Goal: Complete application form: Complete application form

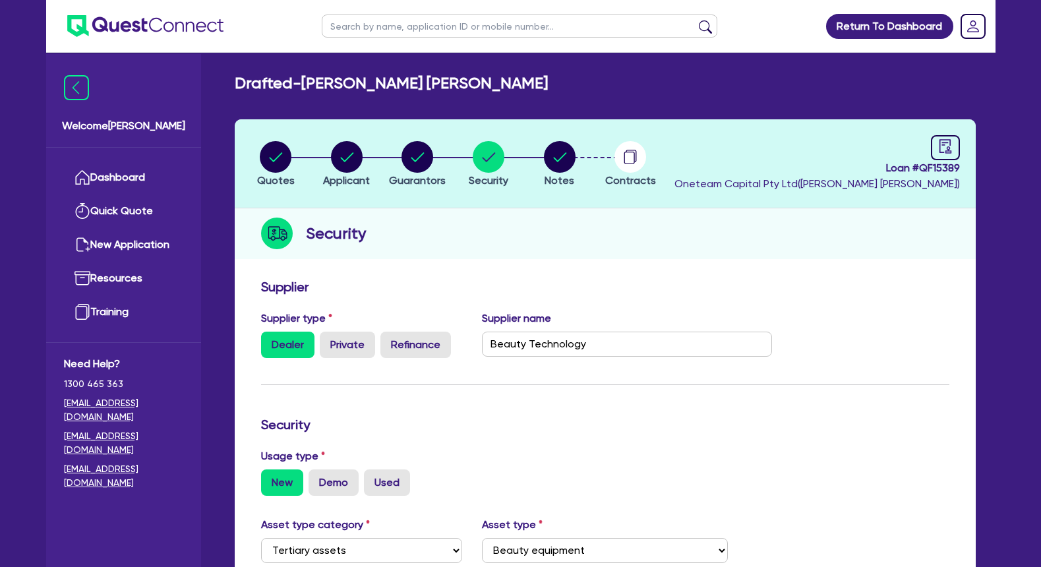
select select "TERTIARY_ASSETS"
select select "BEAUTY_EQUIPMENT"
click at [393, 15] on input "text" at bounding box center [520, 26] width 396 height 23
type input "gen"
click button "submit" at bounding box center [705, 29] width 21 height 18
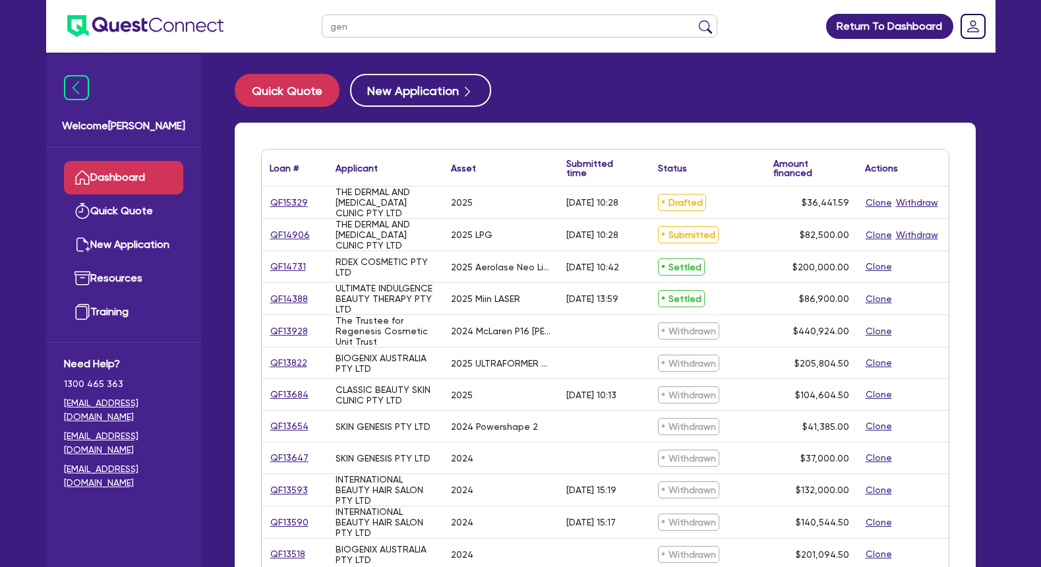
drag, startPoint x: 373, startPoint y: 216, endPoint x: 336, endPoint y: 193, distance: 43.2
click at [336, 193] on div "THE DERMAL AND [MEDICAL_DATA] CLINIC PTY LTD" at bounding box center [386, 203] width 100 height 32
drag, startPoint x: 337, startPoint y: 195, endPoint x: 351, endPoint y: 215, distance: 24.7
click at [351, 215] on div "THE DERMAL AND [MEDICAL_DATA] CLINIC PTY LTD" at bounding box center [386, 203] width 100 height 32
copy div "THE DERMAL AND [MEDICAL_DATA] CLINIC PTY LTD"
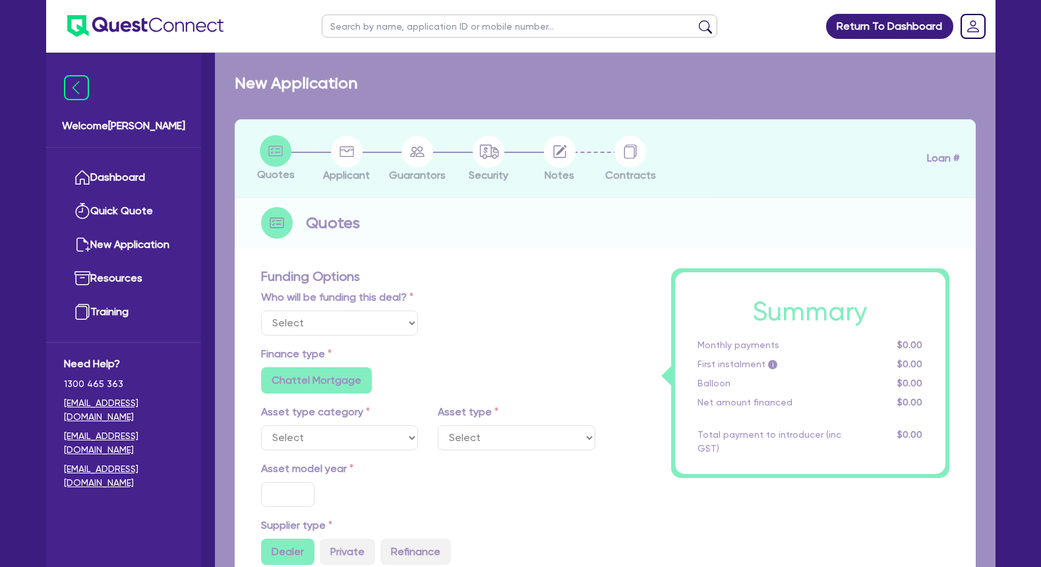
select select "Other"
select select "TERTIARY_ASSETS"
type input "2025"
type input "45,551.99"
type input "9,110.4"
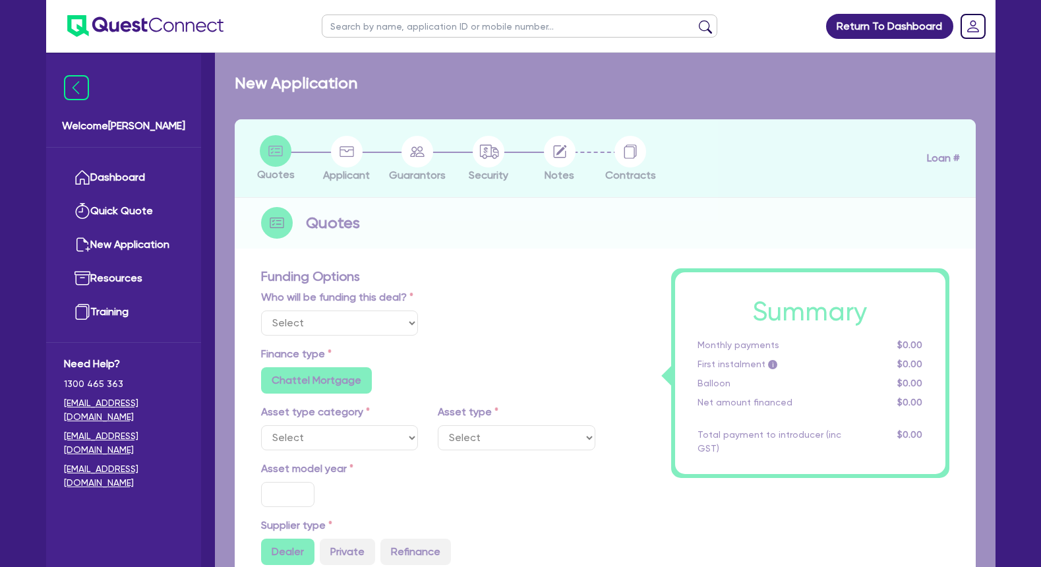
type input "5"
type input "1,822.08"
type input "11.59"
radio input "false"
type input "500"
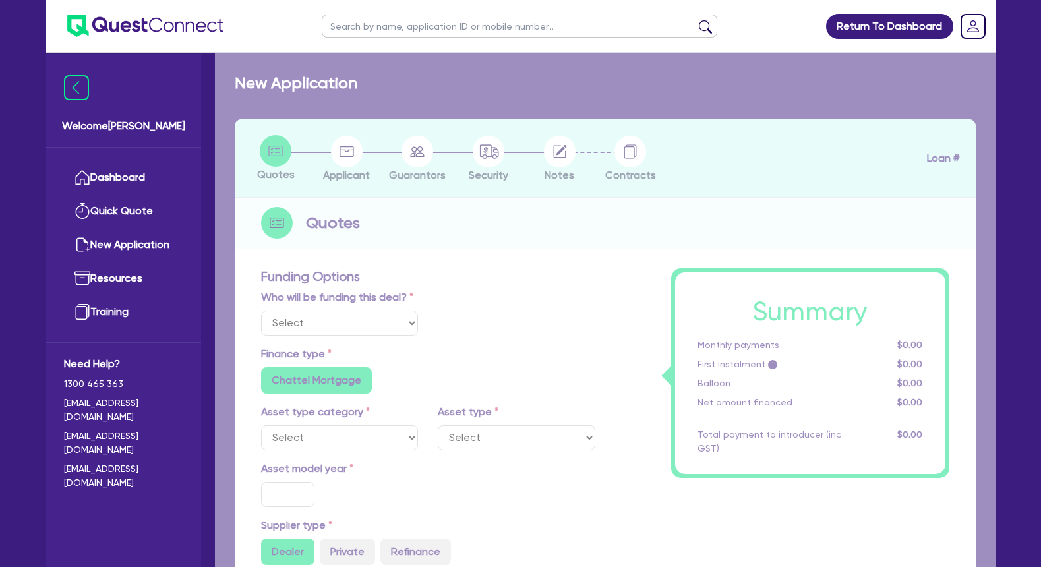
radio input "false"
select select "BEAUTY_EQUIPMENT"
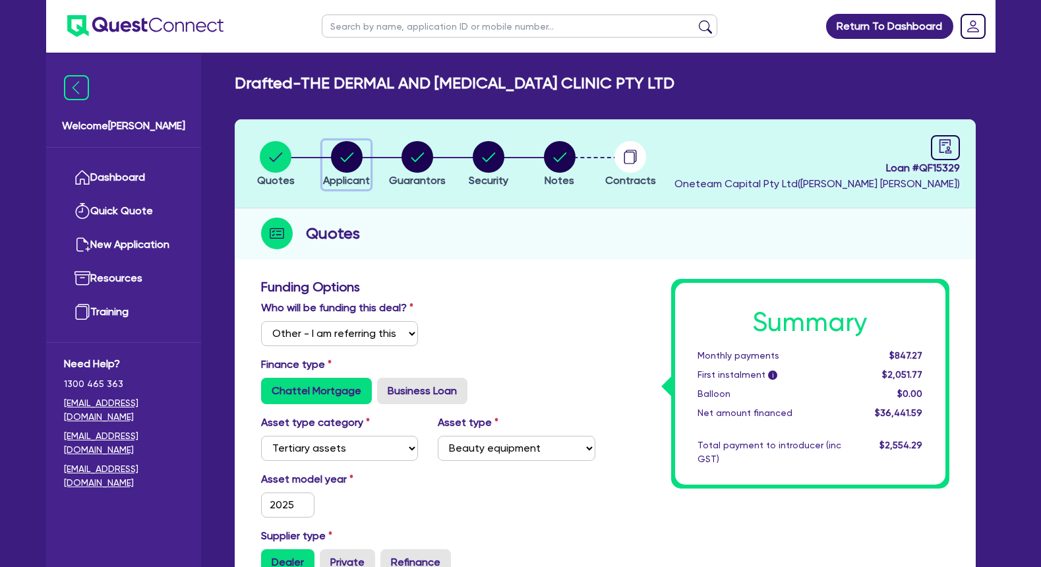
click at [358, 145] on icon "button" at bounding box center [347, 157] width 32 height 32
select select "COMPANY"
select select "HEALTH_BEAUTY"
select select "HAIR_BEAUTY_SALONS"
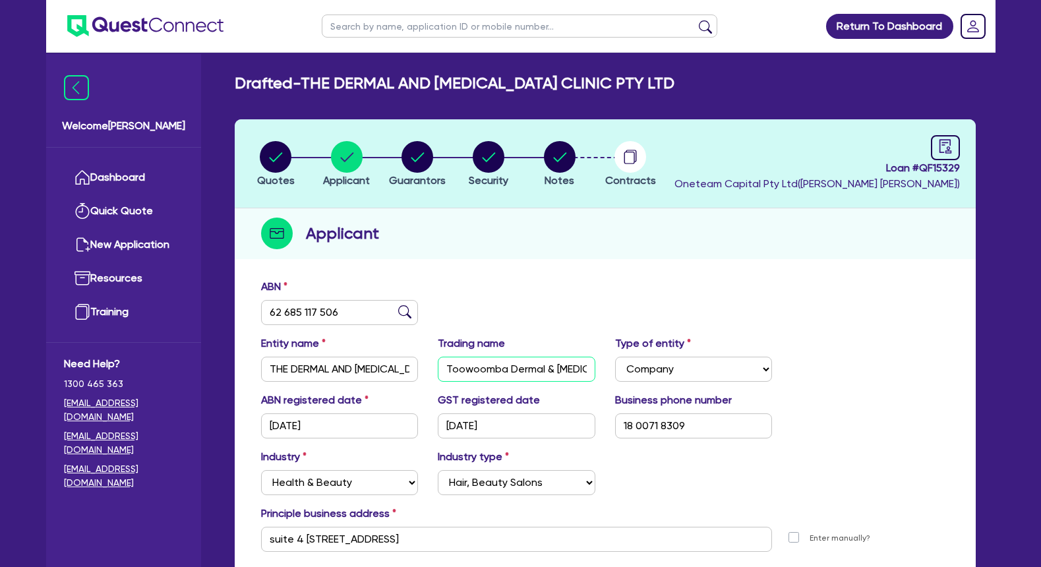
click at [477, 370] on input "Toowoomba Dermal & [MEDICAL_DATA] Clinic" at bounding box center [517, 369] width 158 height 25
click at [424, 160] on circle "button" at bounding box center [418, 157] width 32 height 32
select select "MR"
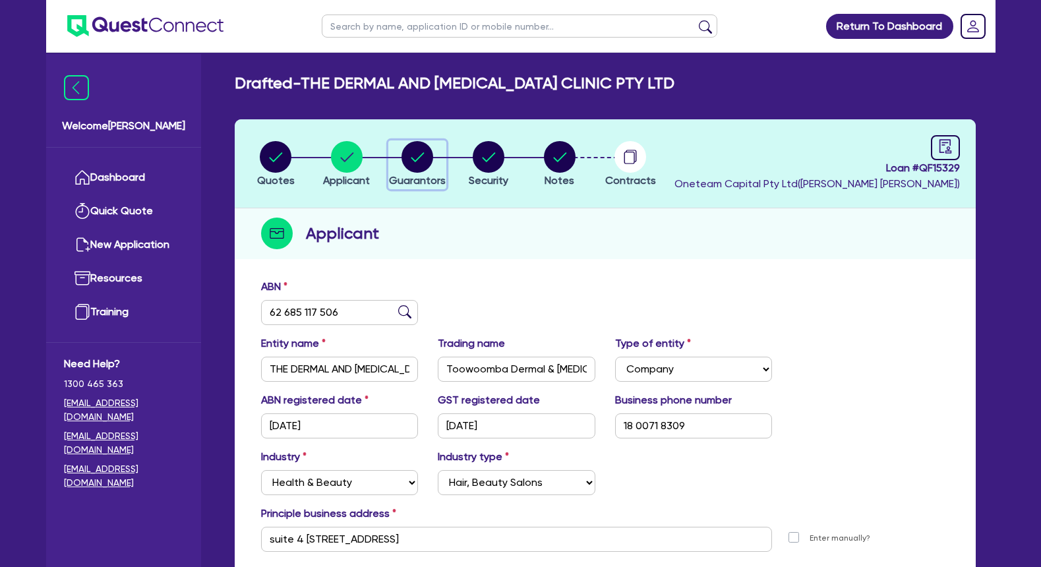
select select "QLD"
select select "SINGLE"
select select "VEHICLE"
select select "CASH"
select select "EQUIPMENT"
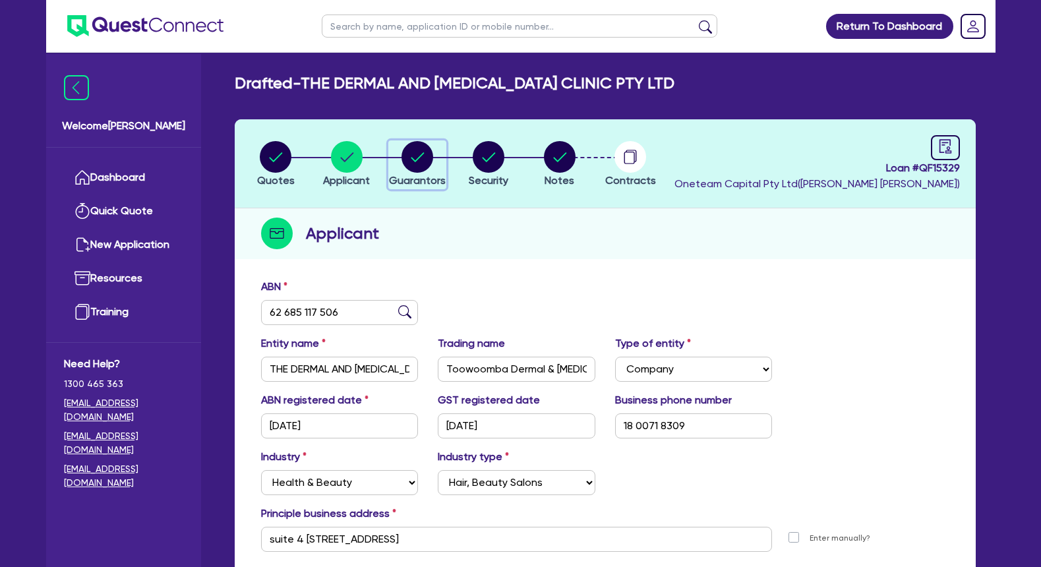
select select "HOUSEHOLD_PERSONAL"
select select "OTHER"
select select "VEHICLE_LOAN"
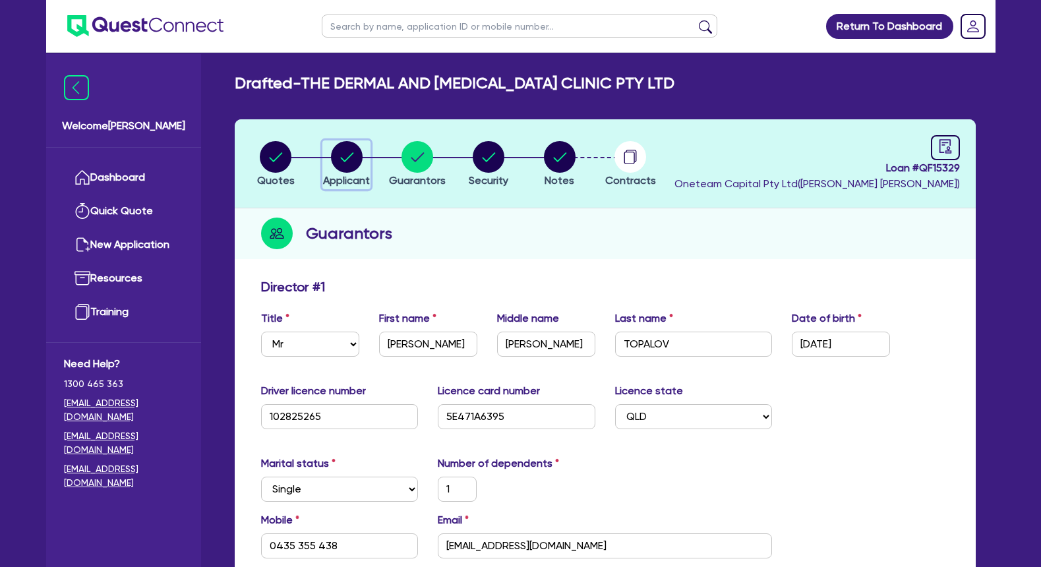
click at [344, 156] on circle "button" at bounding box center [347, 157] width 32 height 32
select select "COMPANY"
select select "HEALTH_BEAUTY"
select select "HAIR_BEAUTY_SALONS"
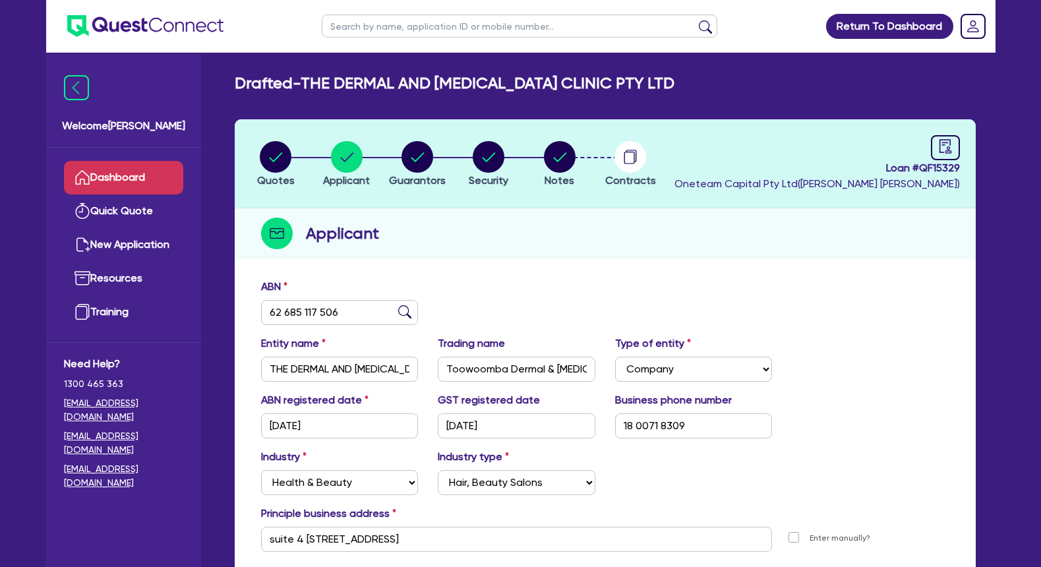
click at [169, 179] on link "Dashboard" at bounding box center [123, 178] width 119 height 34
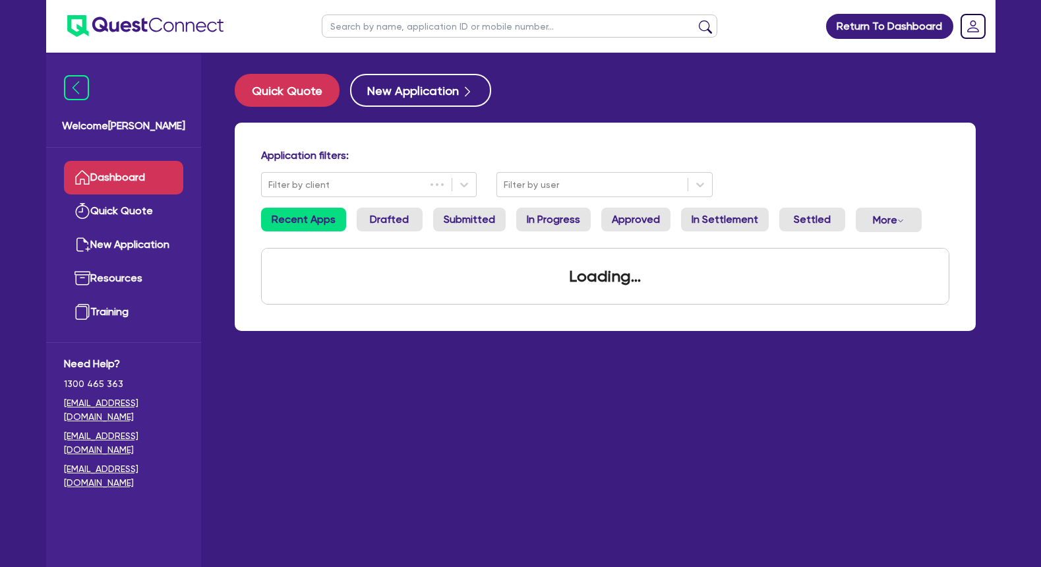
click at [415, 24] on input "text" at bounding box center [520, 26] width 396 height 23
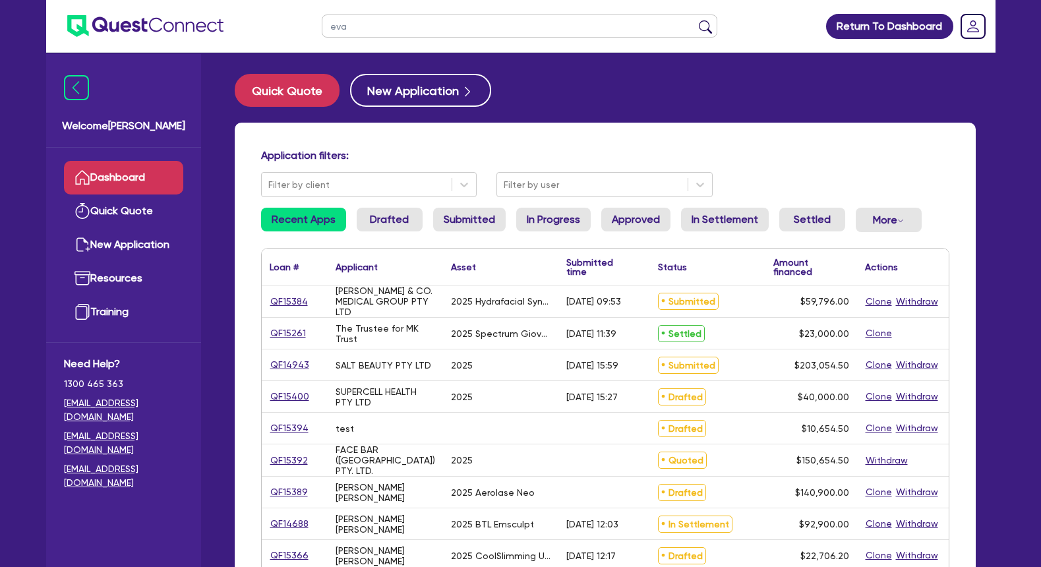
type input "eva"
click at [695, 20] on button "submit" at bounding box center [705, 29] width 21 height 18
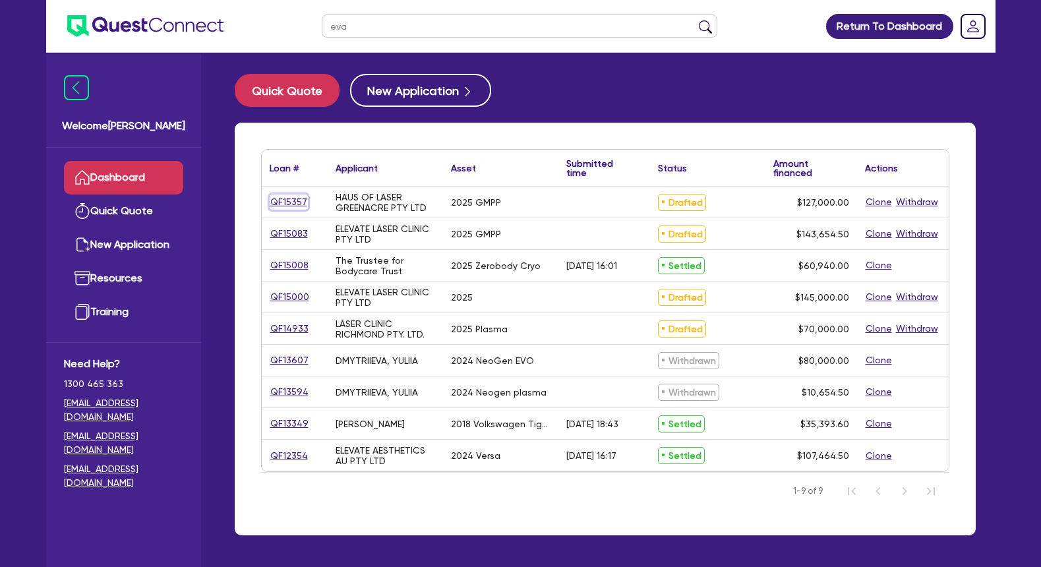
click at [289, 204] on link "QF15357" at bounding box center [289, 202] width 38 height 15
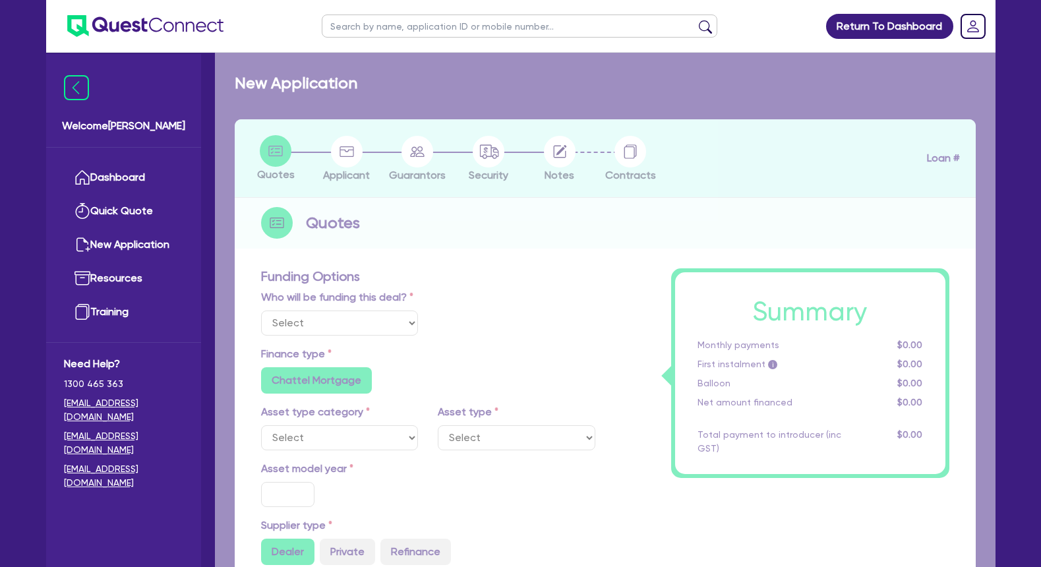
select select "Other"
select select "TERTIARY_ASSETS"
type input "2025"
type input "147,000"
type input "20,000"
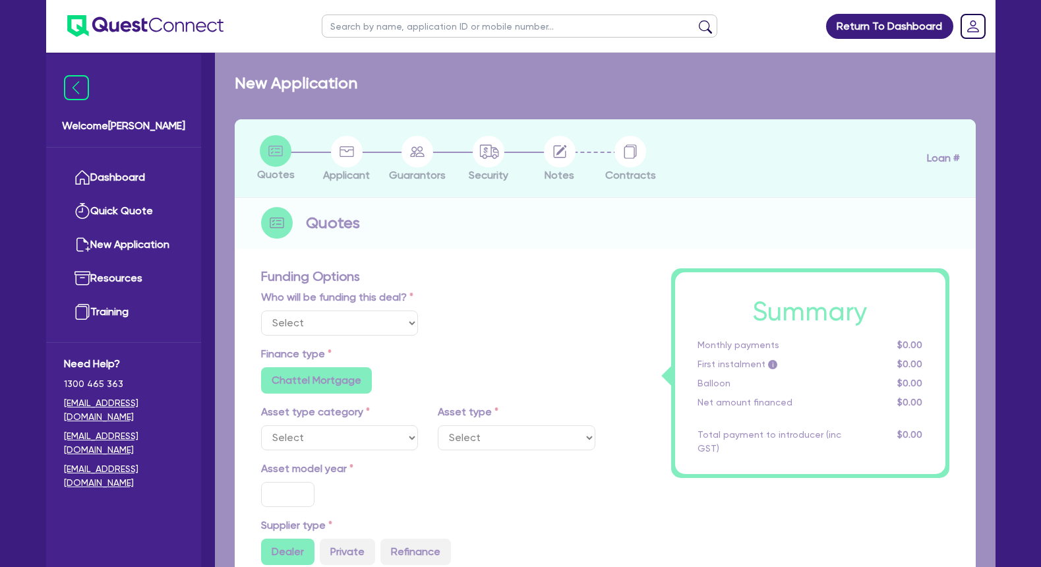
type input "5"
type input "6,350"
radio input "false"
type input "13.9"
radio input "false"
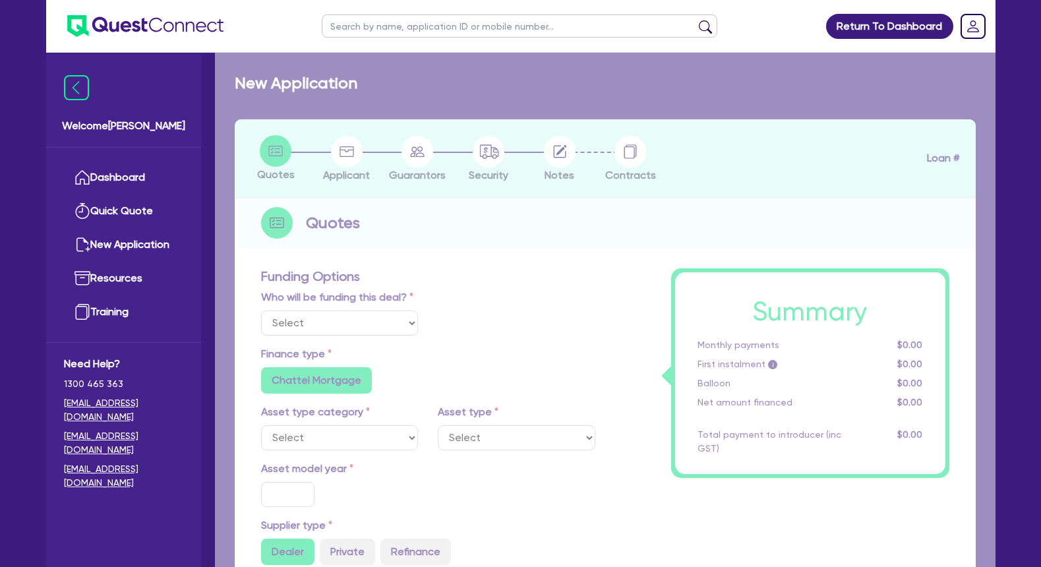
radio input "false"
select select "BEAUTY_EQUIPMENT"
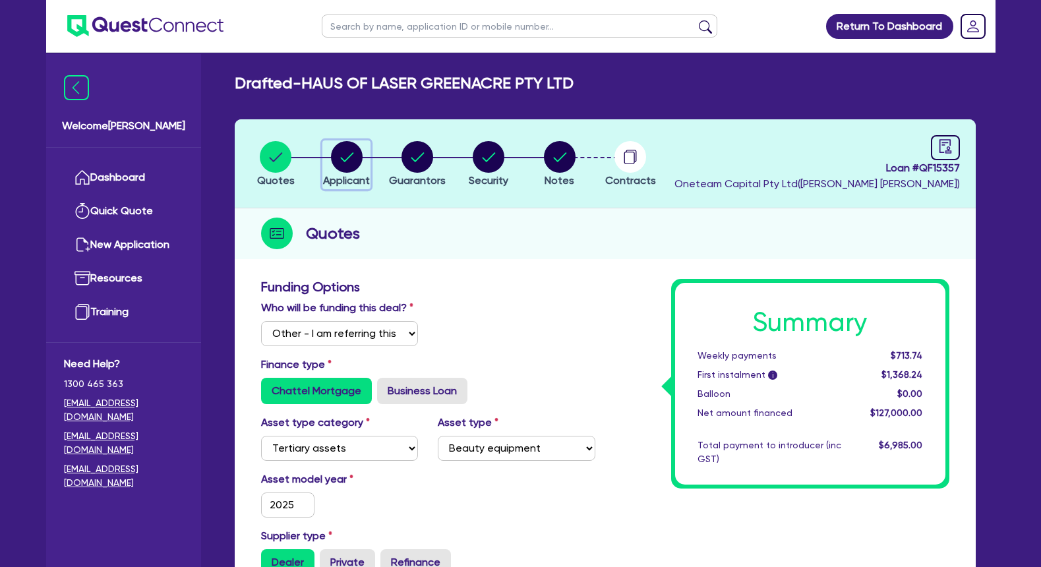
click at [353, 156] on circle "button" at bounding box center [347, 157] width 32 height 32
select select "COMPANY"
select select "HEALTH_BEAUTY"
select select "HAIR_BEAUTY_SALONS"
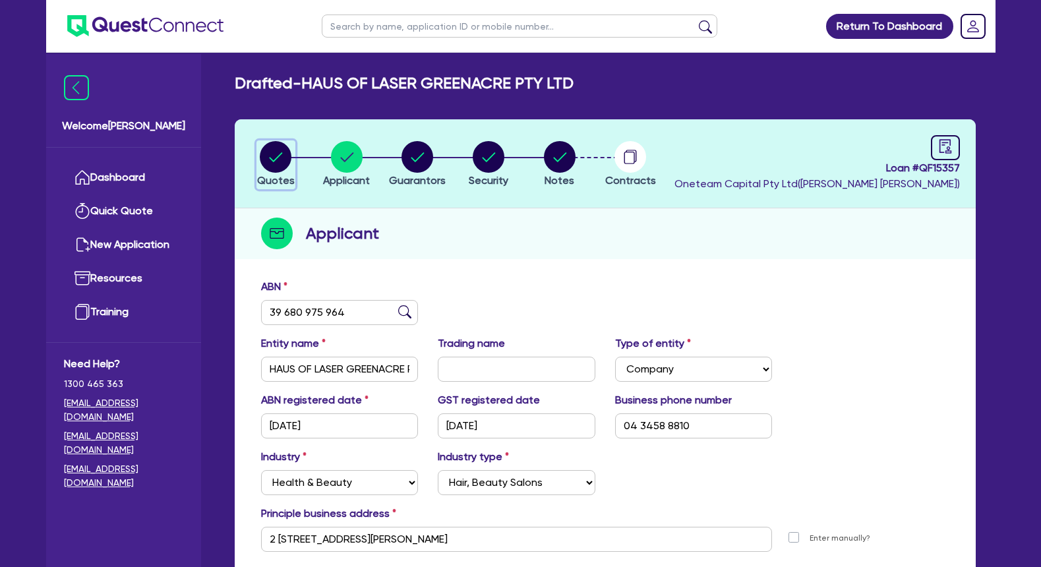
click at [273, 156] on circle "button" at bounding box center [276, 157] width 32 height 32
select select "Other"
select select "TERTIARY_ASSETS"
select select "BEAUTY_EQUIPMENT"
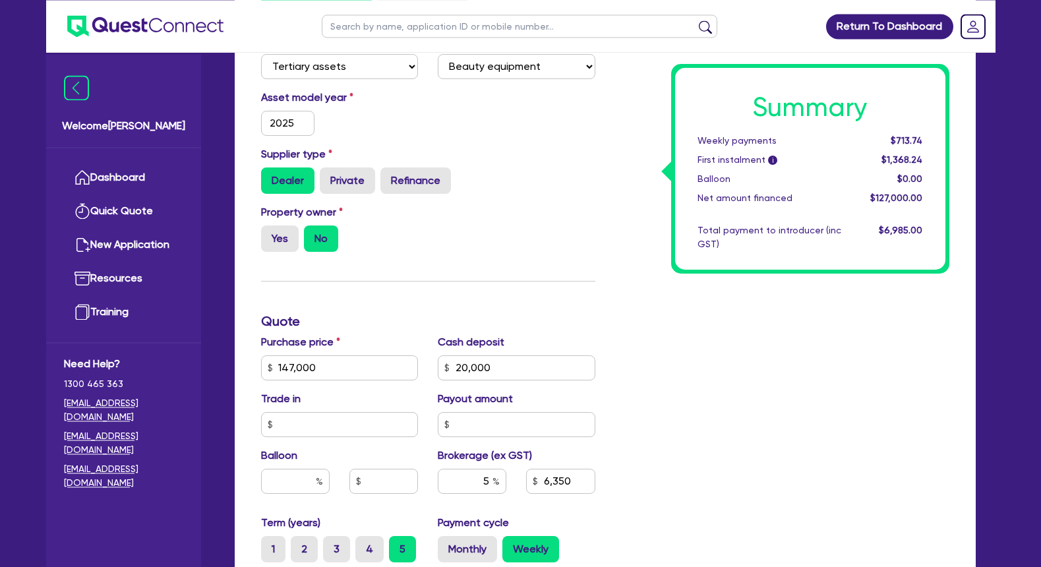
scroll to position [404, 0]
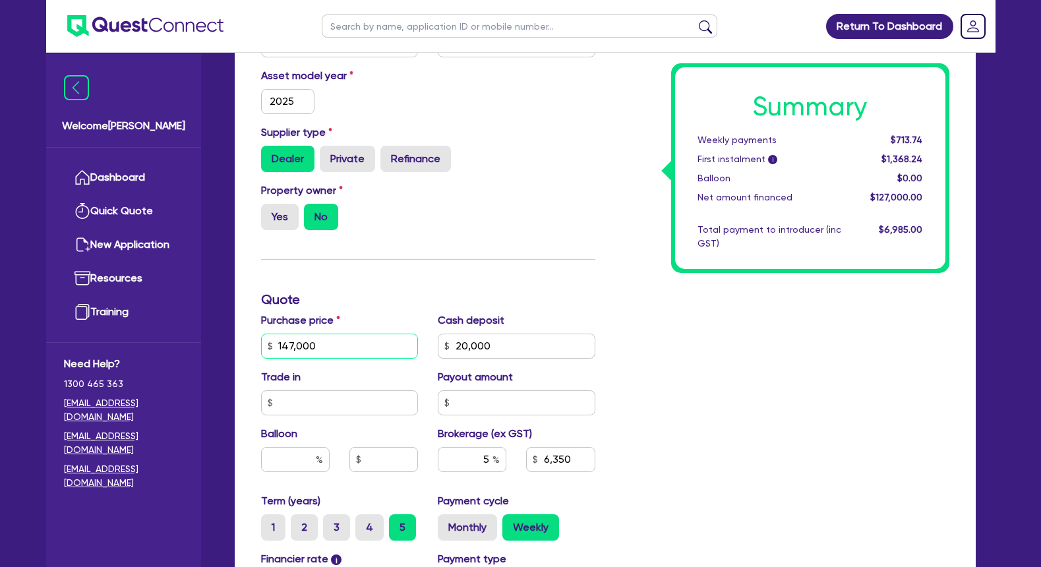
drag, startPoint x: 328, startPoint y: 359, endPoint x: 234, endPoint y: 358, distance: 94.3
click at [261, 358] on input "147,000" at bounding box center [340, 346] width 158 height 25
type input "1"
type input "20,000"
type input "6,350"
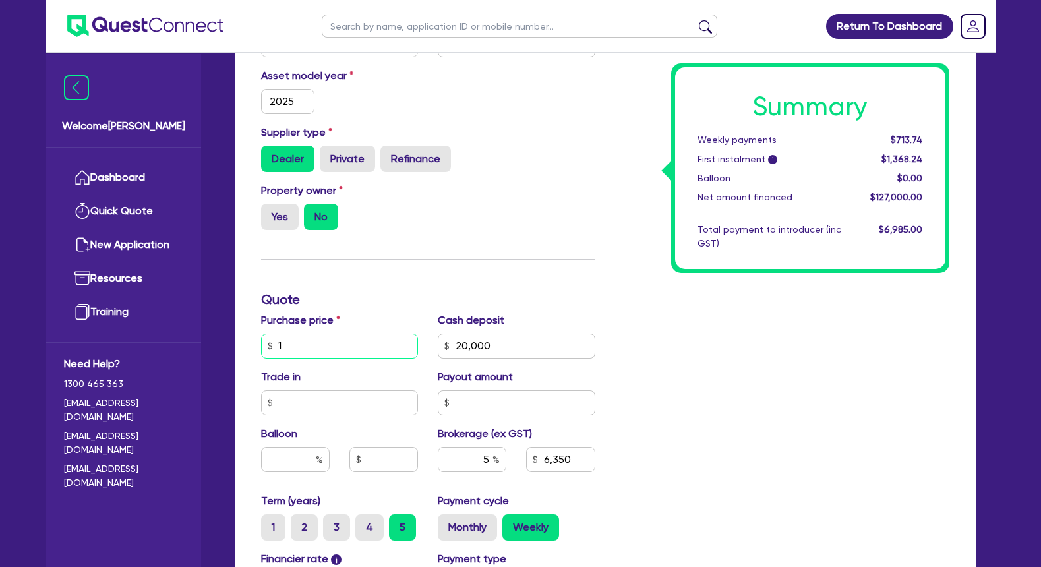
type input "14"
type input "20,000"
type input "6,350"
type input "147"
type input "20,000"
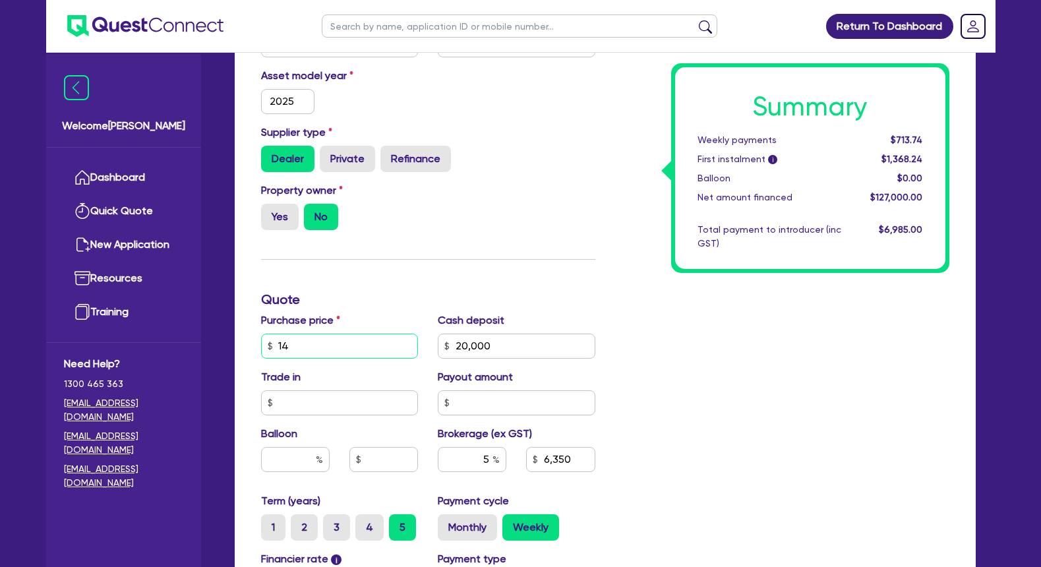
type input "6,350"
type input "1,472"
type input "20,000"
type input "6,350"
type input "14,720"
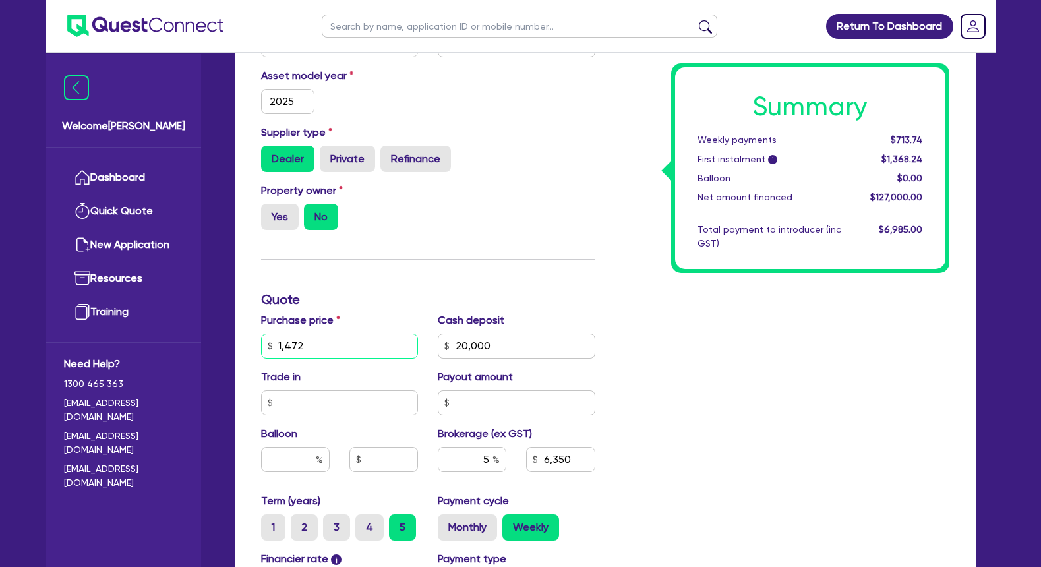
type input "20,000"
type input "6,350"
type input "147,200"
type input "20,000"
type input "6,350"
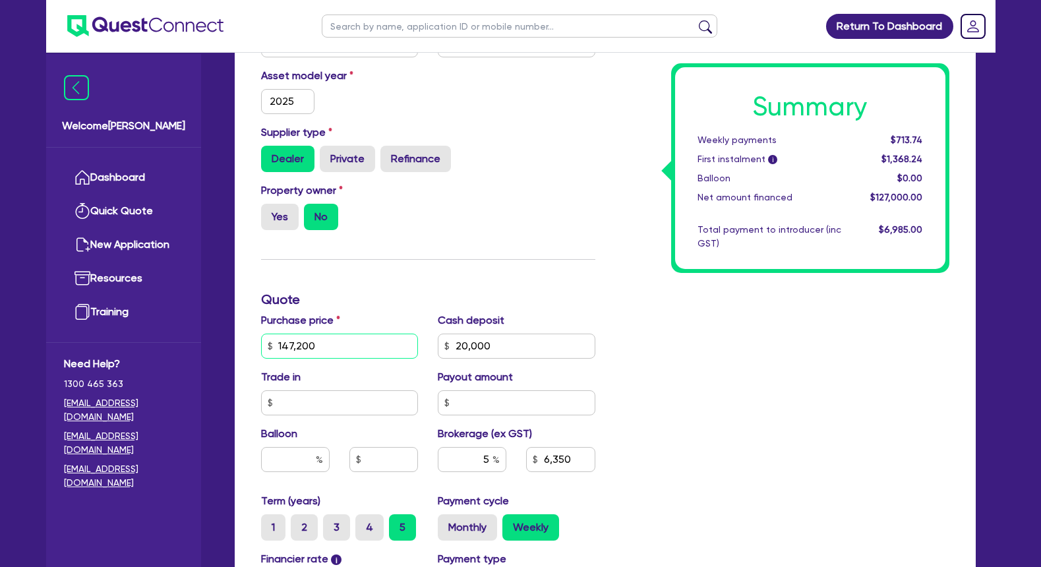
type input "147,200"
type input "20,000"
type input "6,350"
type input "20,000"
type input "6,360"
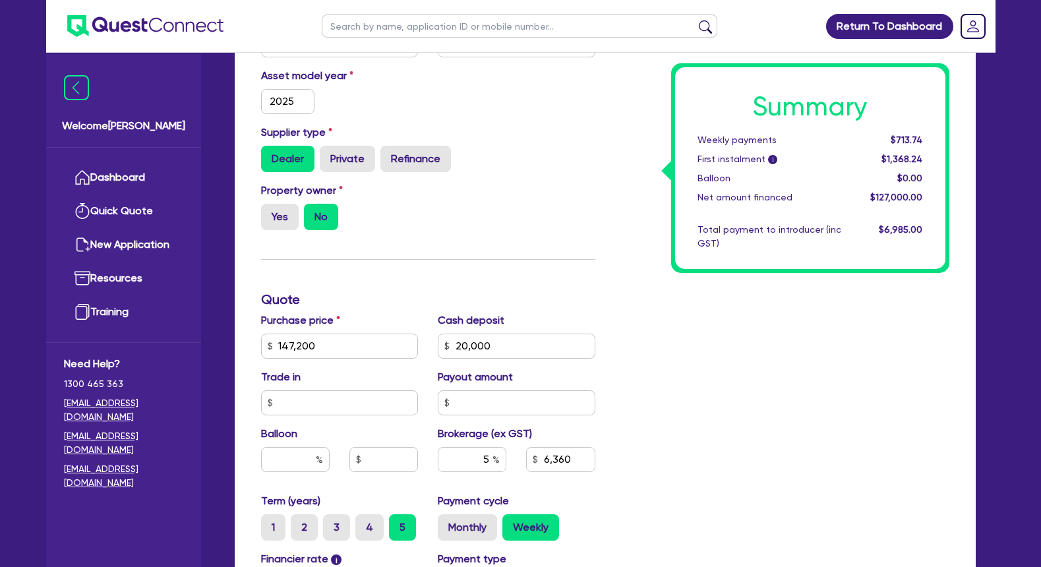
click at [433, 239] on div "Property owner Yes No" at bounding box center [428, 212] width 354 height 58
click at [502, 328] on label "Cash deposit" at bounding box center [471, 321] width 67 height 16
drag, startPoint x: 506, startPoint y: 365, endPoint x: 417, endPoint y: 362, distance: 88.4
click at [438, 359] on input "20,000" at bounding box center [517, 346] width 158 height 25
type input "2"
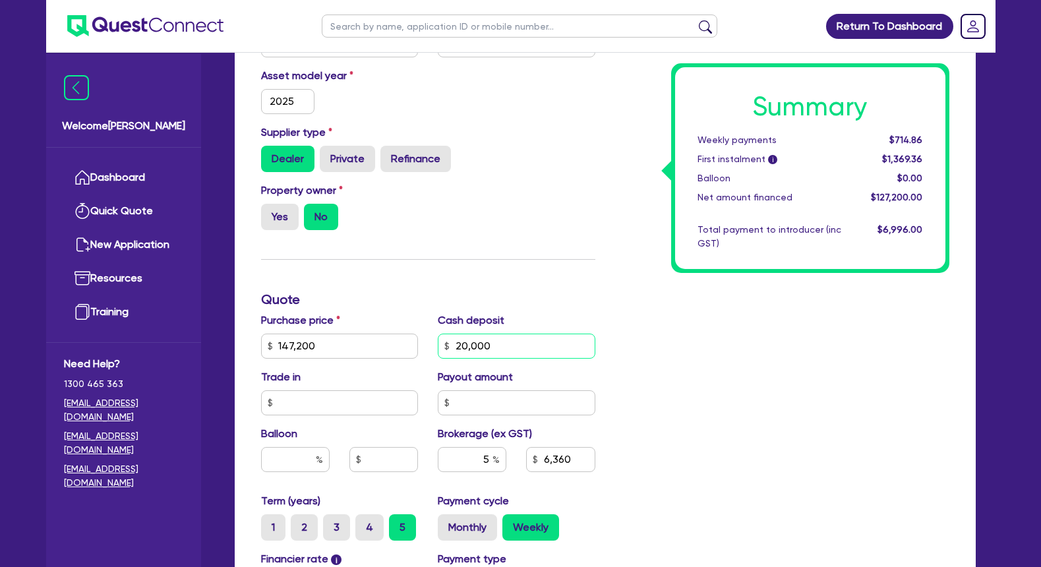
type input "6,360"
type input "29"
type input "6,360"
type input "294"
type input "6,360"
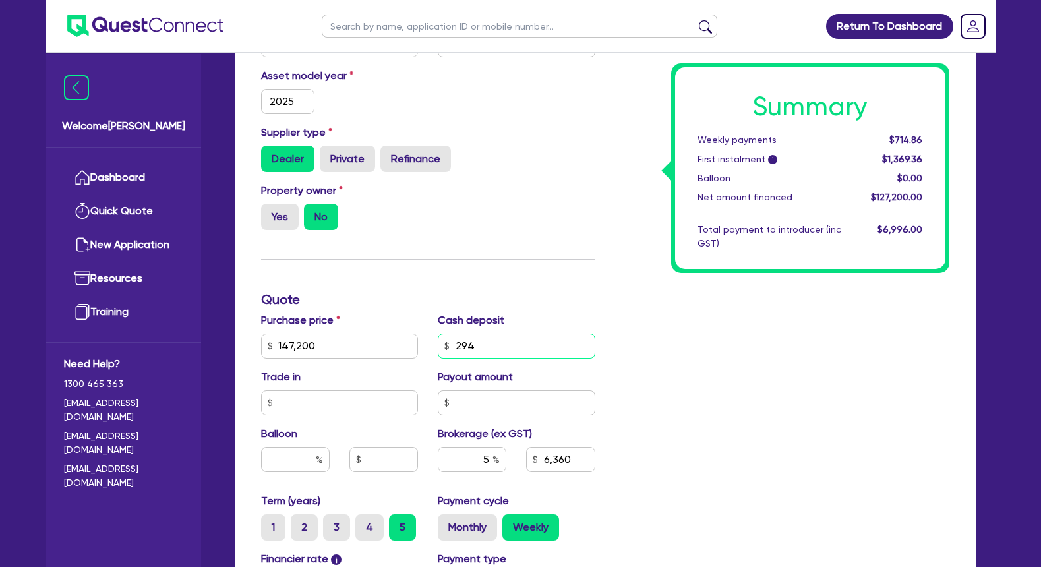
type input "2,943"
type input "6,360"
type input "29,436"
type input "6,360"
type input "29,436"
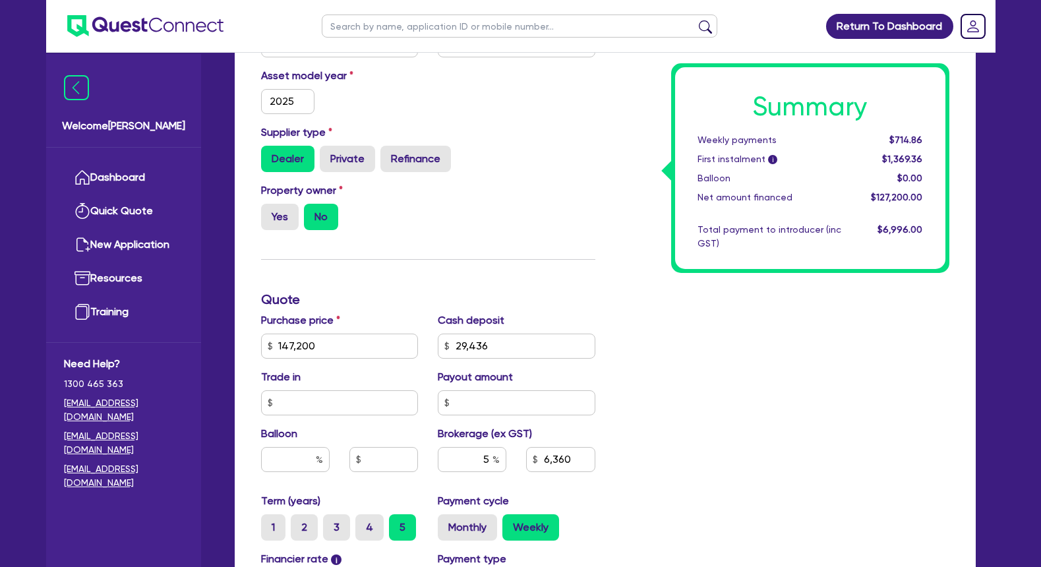
click at [660, 312] on div "Summary Weekly payments $714.86 First instalment i $1,369.36 Balloon $0.00 Net …" at bounding box center [782, 299] width 354 height 849
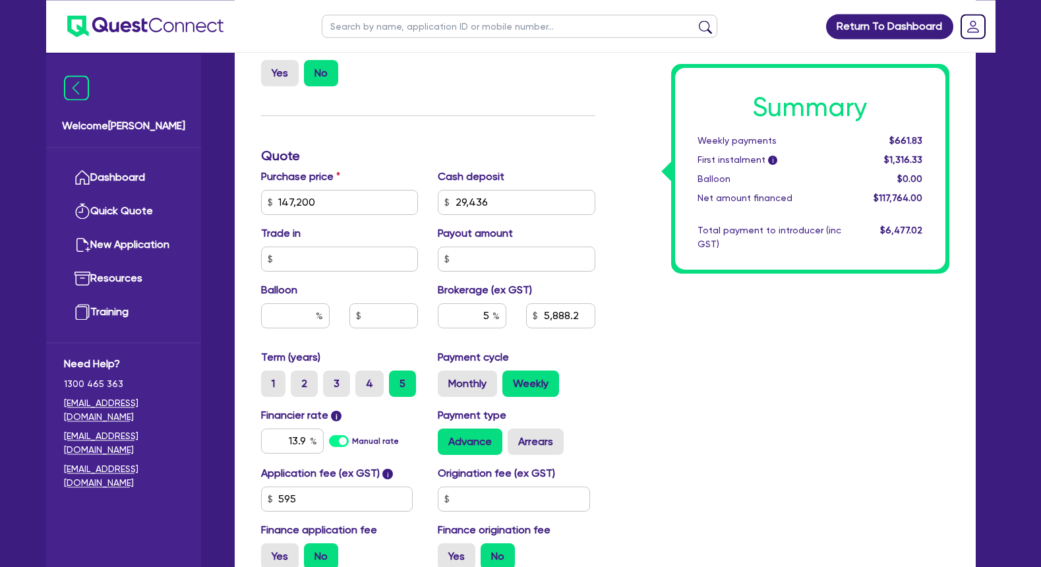
scroll to position [605, 0]
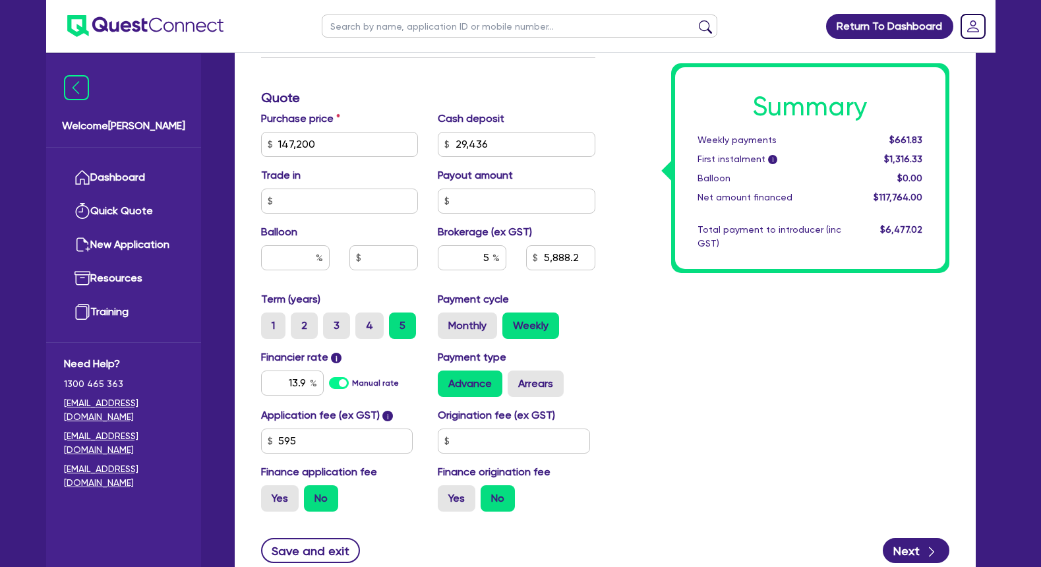
click at [671, 329] on div "Summary Weekly payments $661.83 First instalment i $1,316.33 Balloon $0.00 Net …" at bounding box center [782, 98] width 354 height 849
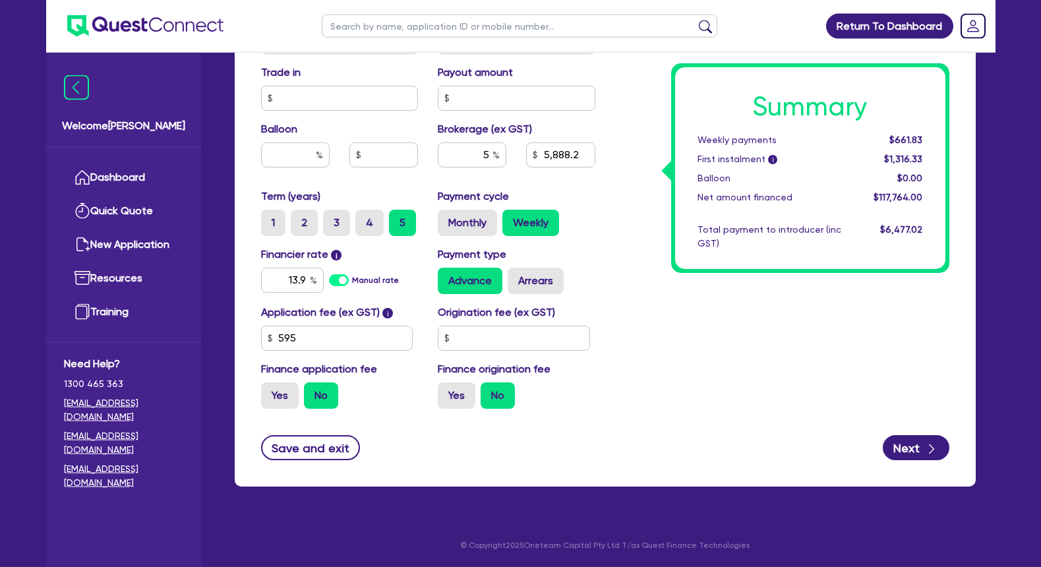
scroll to position [723, 0]
click at [903, 445] on button "Next" at bounding box center [916, 447] width 67 height 25
type input "5,888.2"
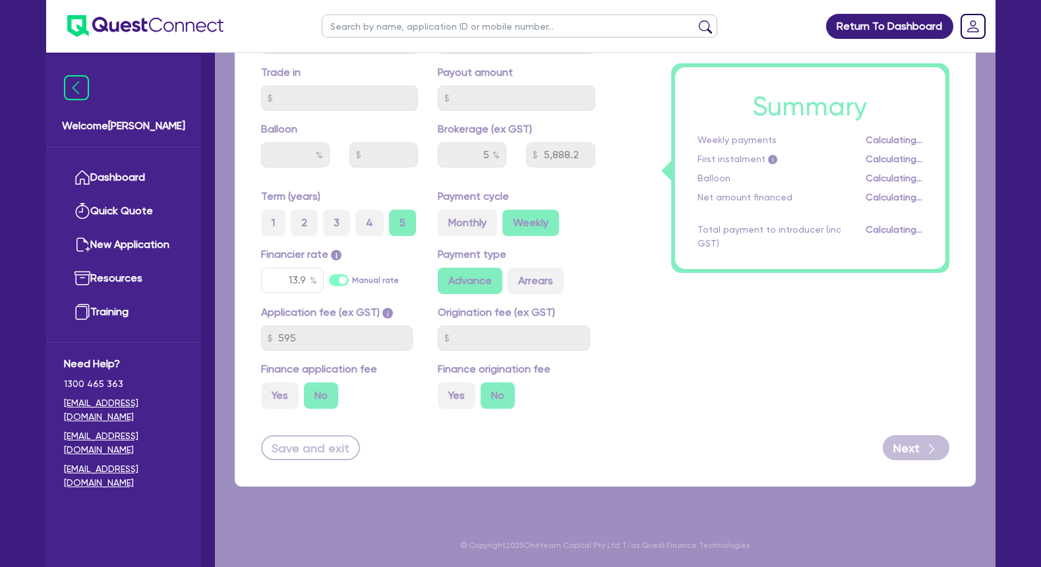
select select "COMPANY"
select select "HEALTH_BEAUTY"
select select "HAIR_BEAUTY_SALONS"
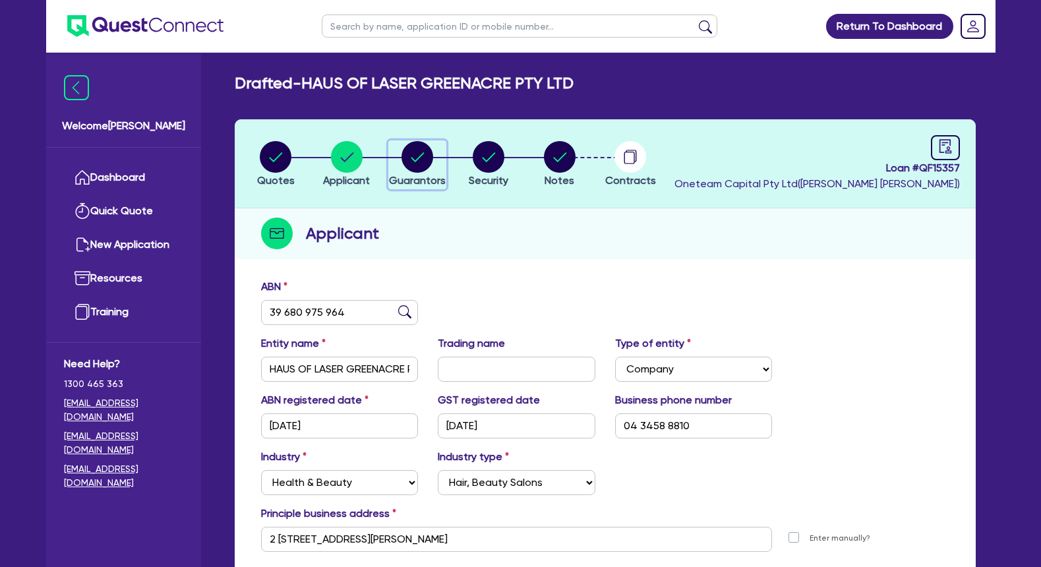
click at [413, 152] on circle "button" at bounding box center [418, 157] width 32 height 32
select select "MRS"
select select "[GEOGRAPHIC_DATA]"
select select "DE_FACTO"
select select "VEHICLE"
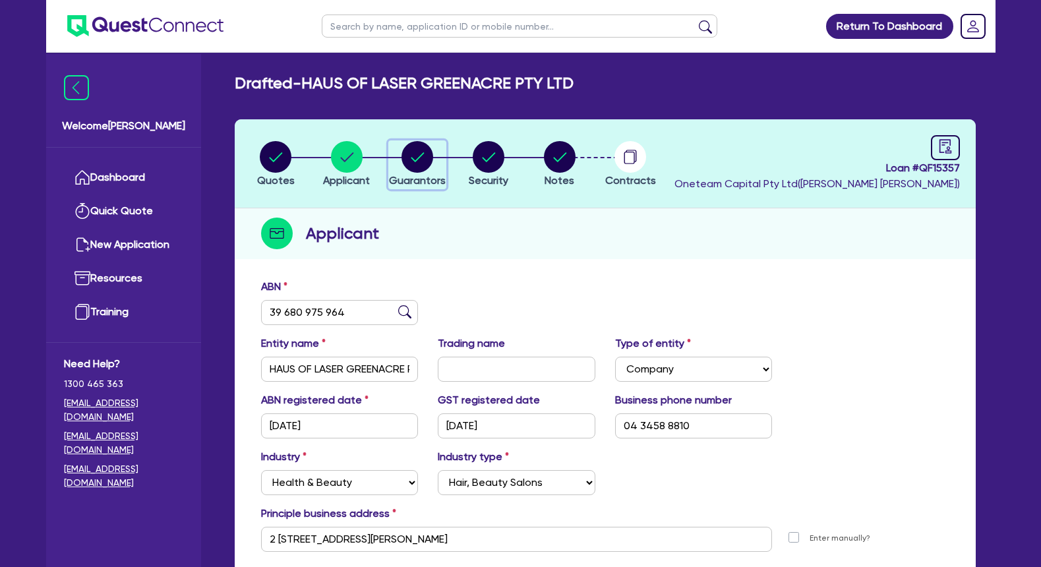
select select "CASH"
select select "HOUSEHOLD_PERSONAL"
select select "OTHER"
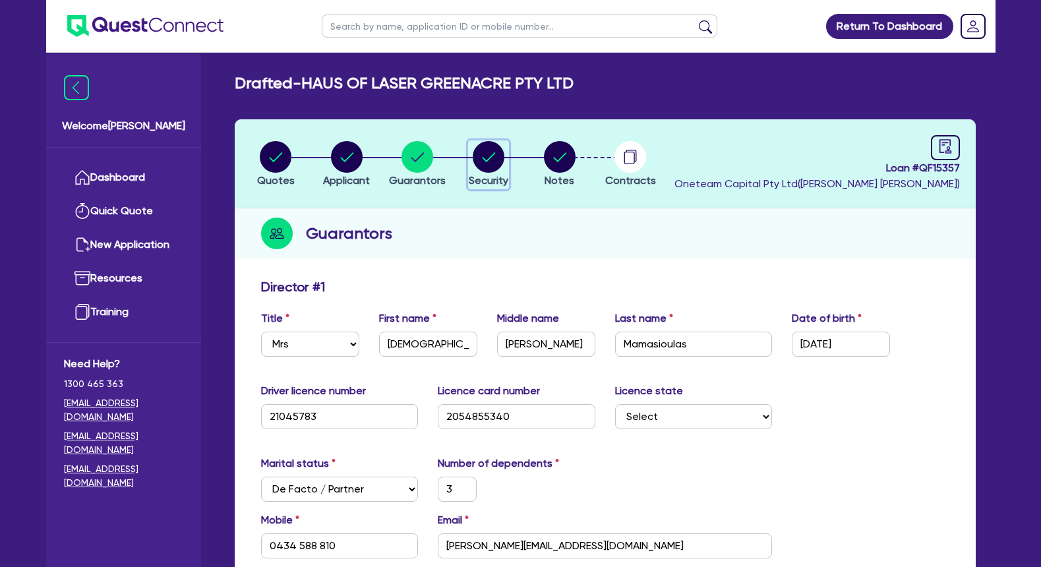
click at [480, 169] on circle "button" at bounding box center [489, 157] width 32 height 32
select select "TERTIARY_ASSETS"
select select "BEAUTY_EQUIPMENT"
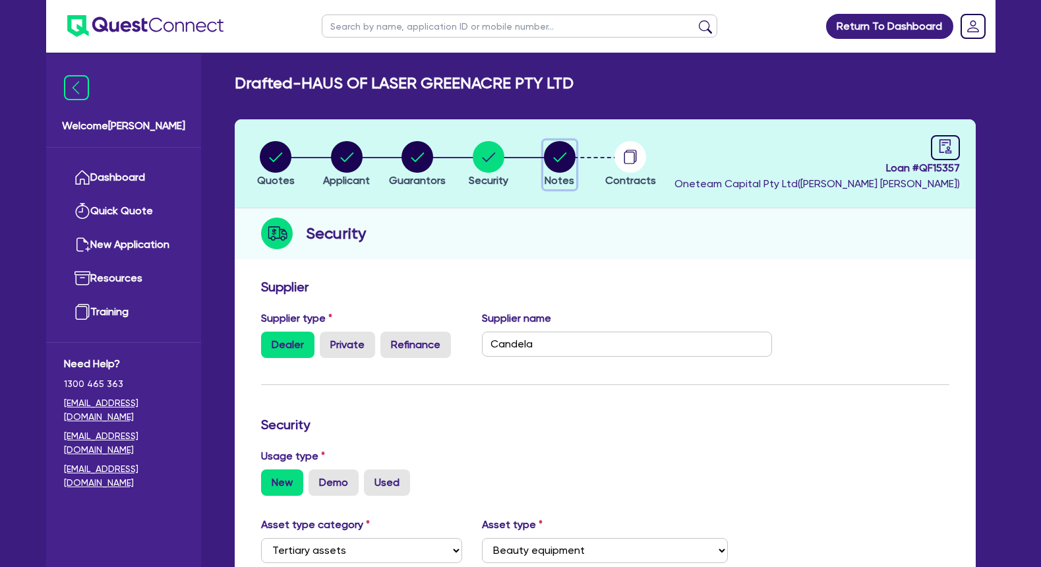
click at [550, 167] on circle "button" at bounding box center [560, 157] width 32 height 32
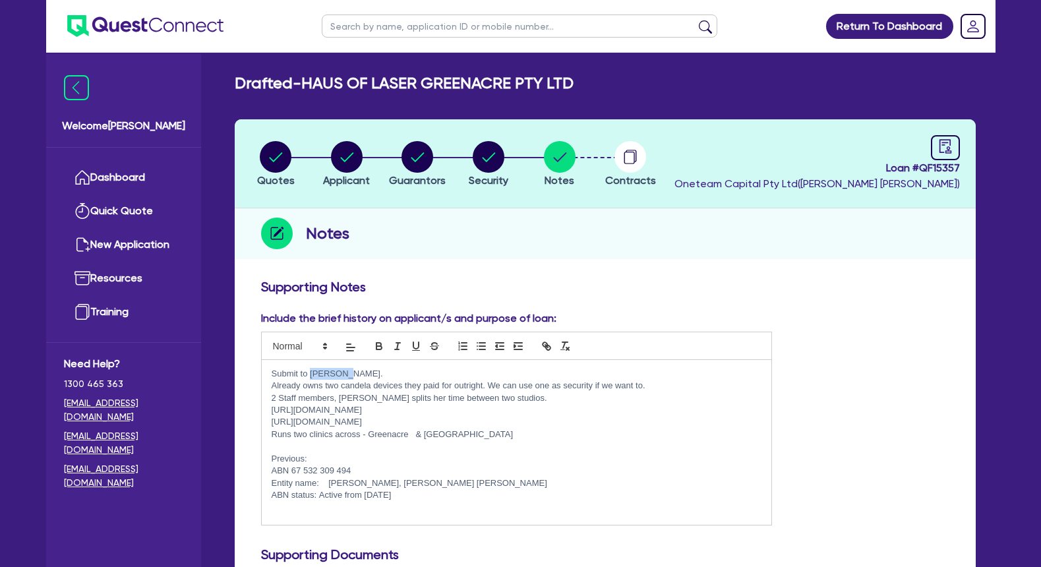
drag, startPoint x: 347, startPoint y: 373, endPoint x: 309, endPoint y: 373, distance: 37.6
click at [309, 373] on p "Submit to [PERSON_NAME]." at bounding box center [517, 374] width 491 height 12
click at [627, 160] on circle "button" at bounding box center [631, 157] width 32 height 32
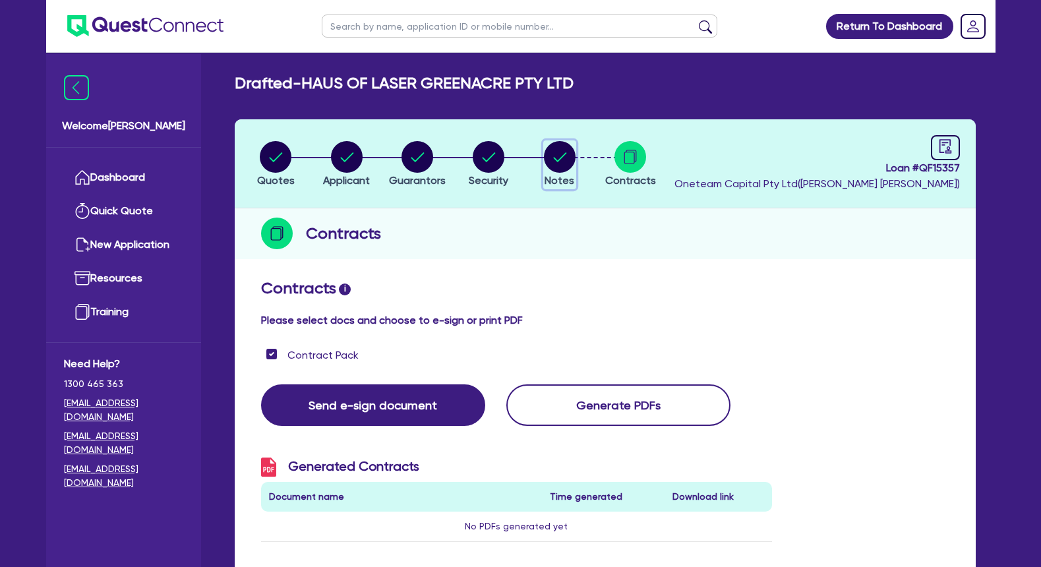
click at [563, 158] on circle "button" at bounding box center [560, 157] width 32 height 32
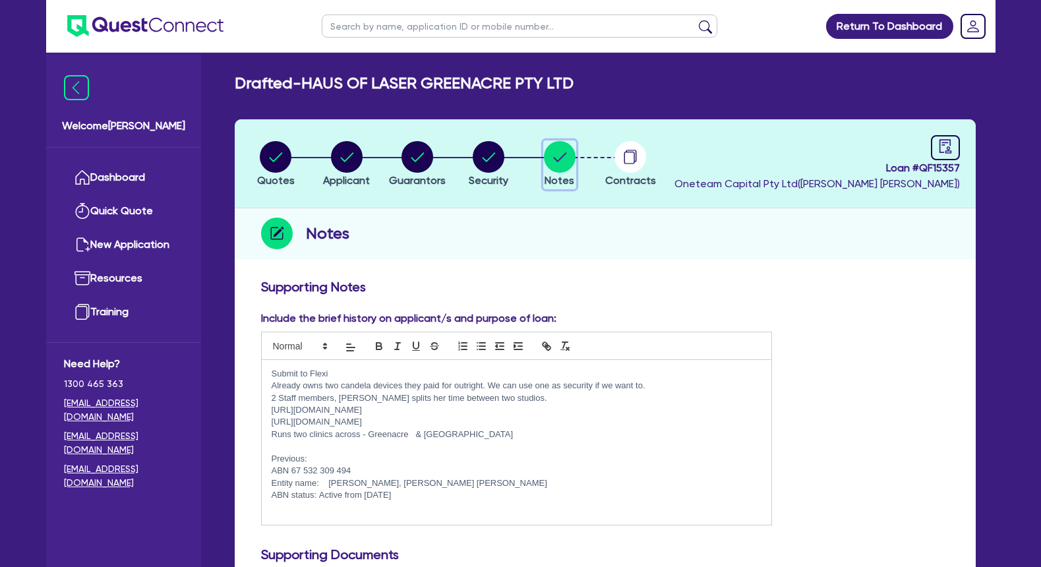
scroll to position [404, 0]
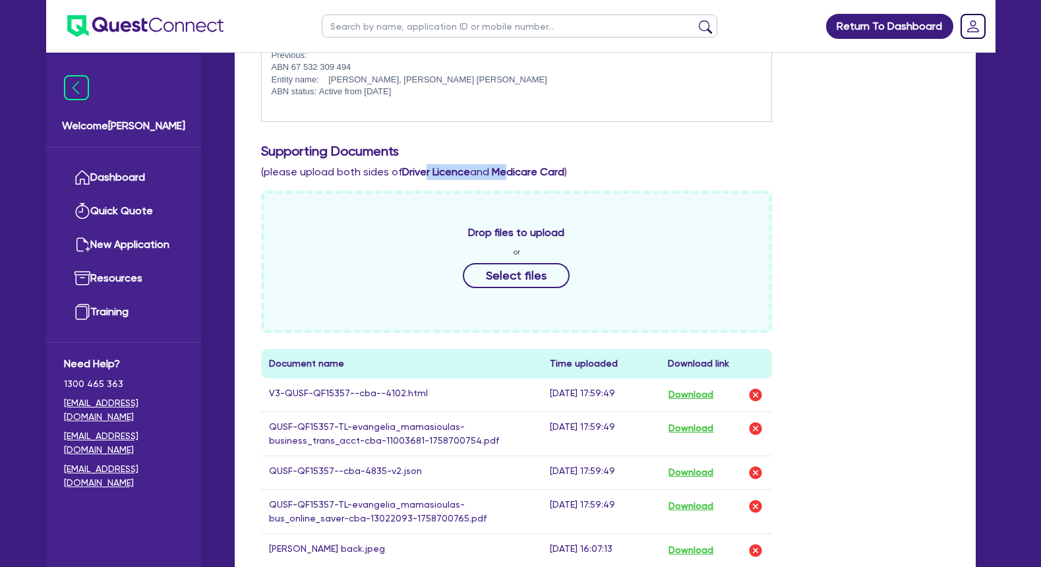
click at [513, 162] on div "Supporting Documents (please upload both sides of Driver Licence and Medicare C…" at bounding box center [605, 161] width 708 height 37
drag, startPoint x: 492, startPoint y: 166, endPoint x: 353, endPoint y: 167, distance: 138.5
click at [353, 167] on div "Supporting Documents (please upload both sides of Driver Licence and Medicare C…" at bounding box center [605, 161] width 708 height 37
click at [353, 167] on span "(please upload both sides of Driver Licence and Medicare Card )" at bounding box center [414, 172] width 306 height 13
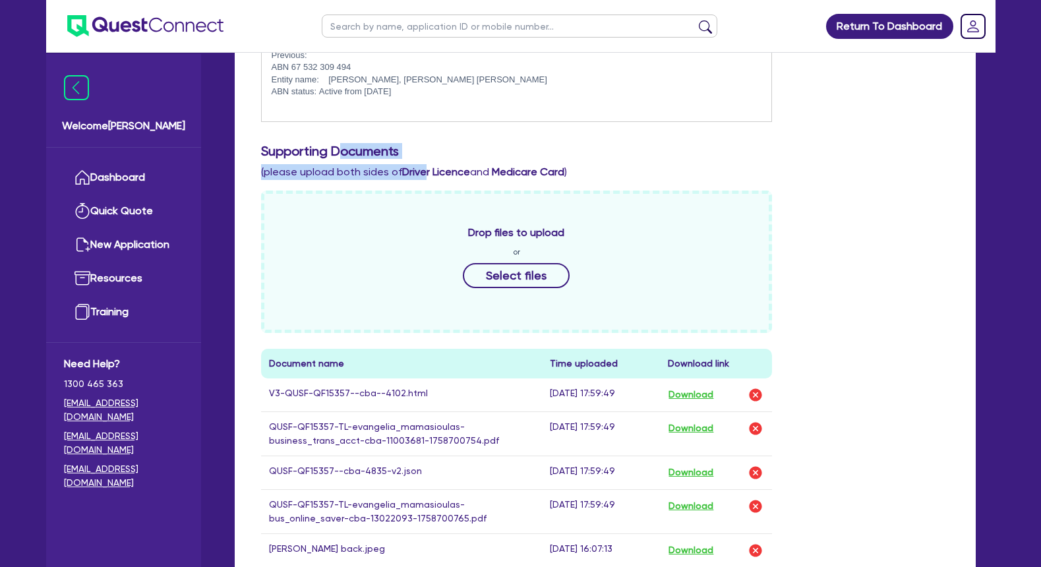
drag, startPoint x: 346, startPoint y: 156, endPoint x: 433, endPoint y: 169, distance: 88.1
click at [433, 169] on div "Supporting Documents (please upload both sides of Driver Licence and Medicare C…" at bounding box center [605, 161] width 708 height 37
click at [434, 169] on b "Driver Licence" at bounding box center [436, 172] width 68 height 13
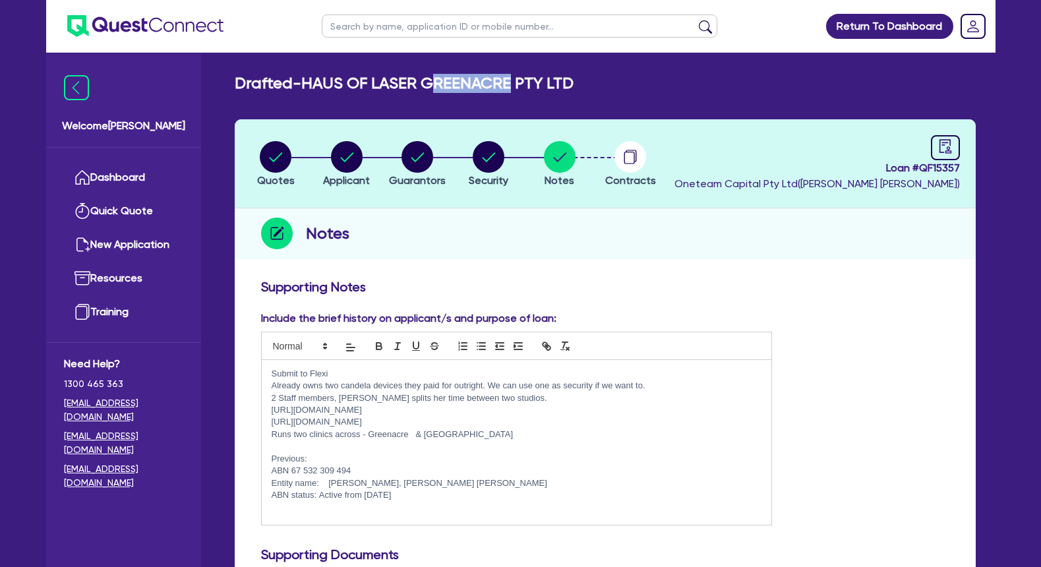
drag, startPoint x: 446, startPoint y: 84, endPoint x: 528, endPoint y: 89, distance: 82.6
click at [528, 89] on h2 "Drafted - HAUS OF LASER GREENACRE PTY LTD" at bounding box center [404, 83] width 339 height 19
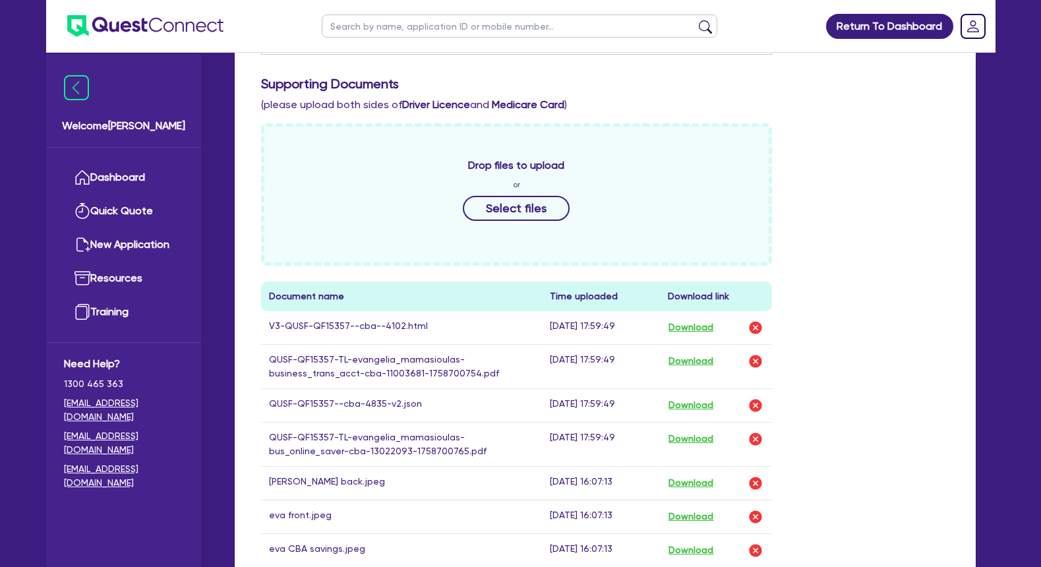
scroll to position [605, 0]
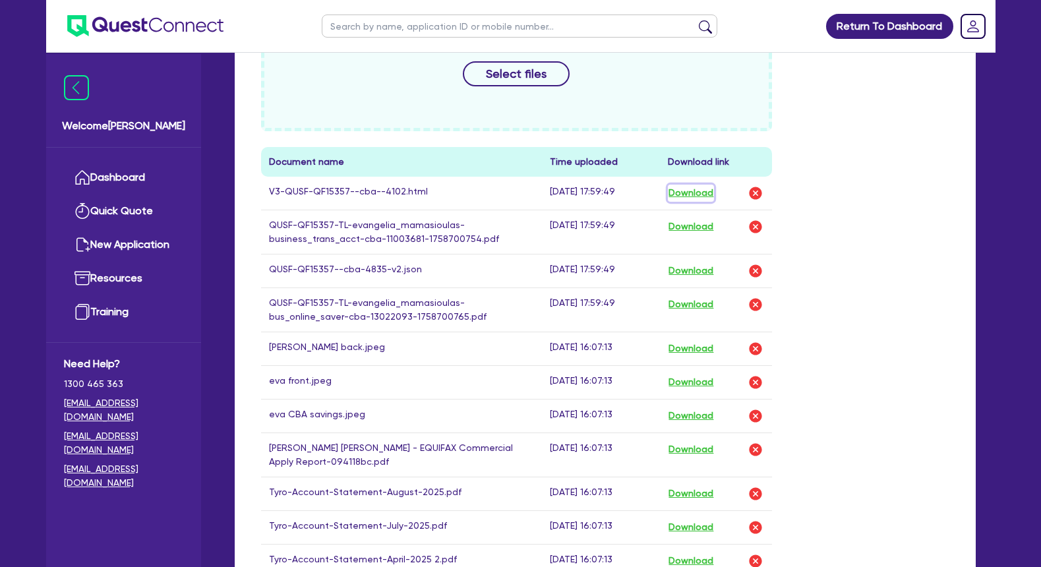
click at [700, 193] on button "Download" at bounding box center [691, 193] width 46 height 17
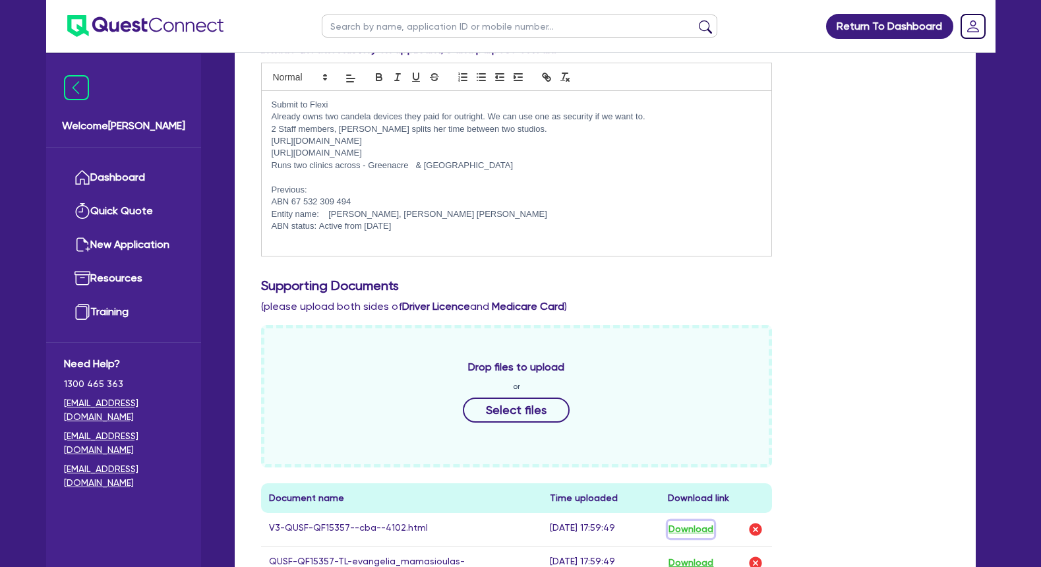
scroll to position [0, 0]
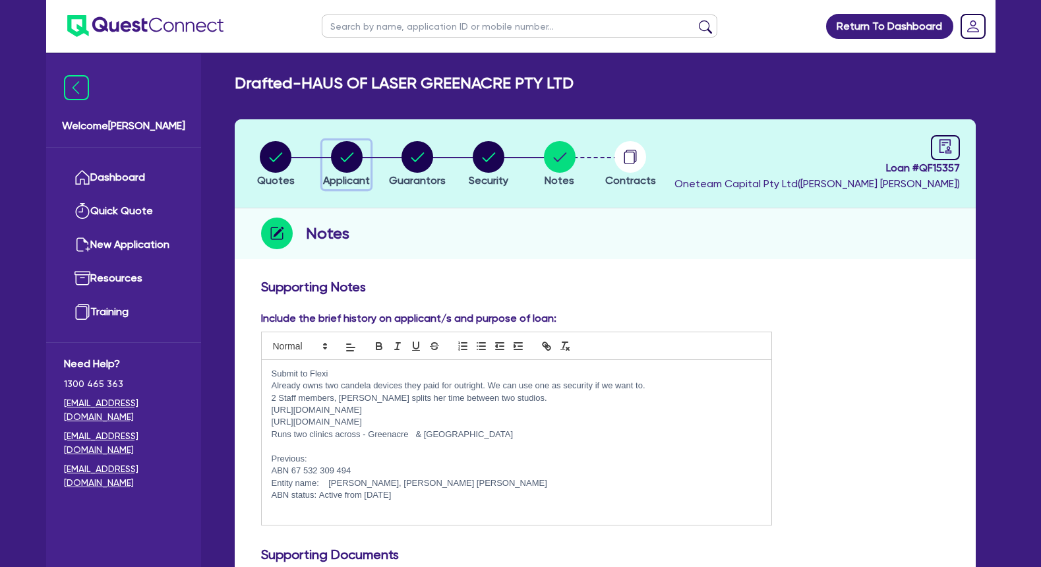
click at [355, 156] on circle "button" at bounding box center [347, 157] width 32 height 32
select select "COMPANY"
select select "HEALTH_BEAUTY"
select select "HAIR_BEAUTY_SALONS"
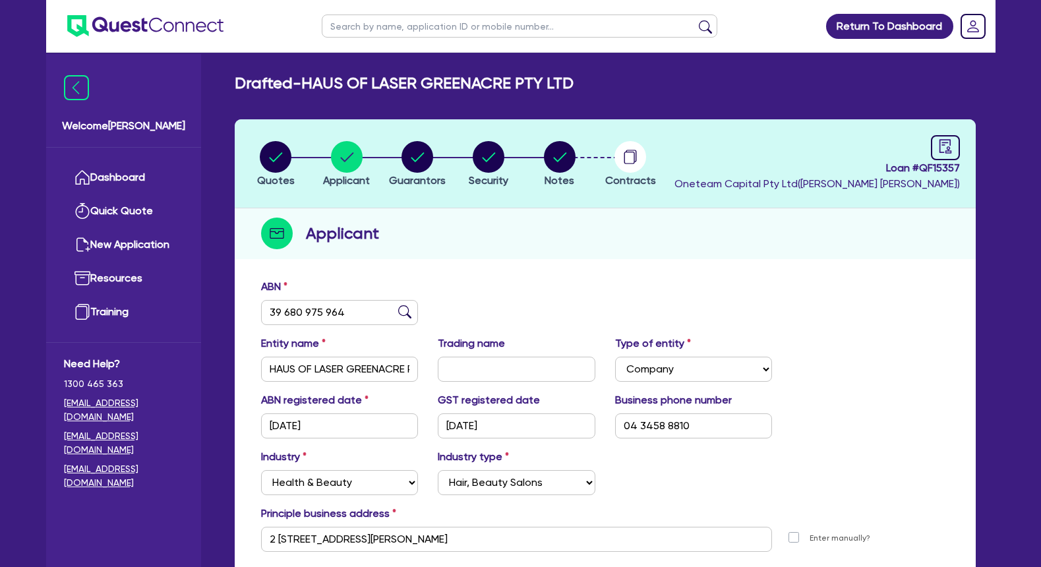
click at [418, 20] on input "text" at bounding box center [520, 26] width 396 height 23
type input "gosia"
click button "submit" at bounding box center [705, 29] width 21 height 18
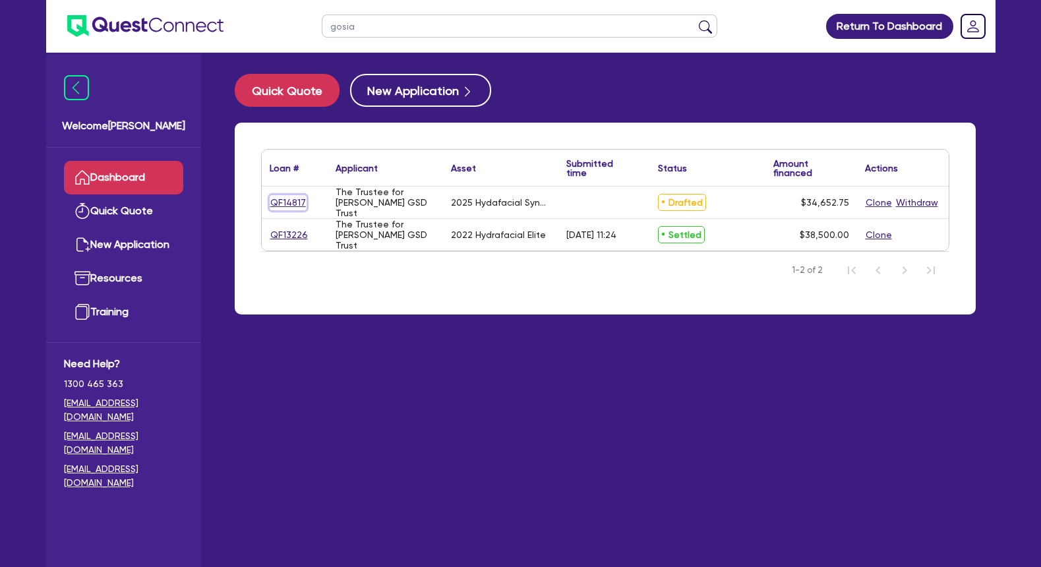
click at [294, 202] on link "QF14817" at bounding box center [288, 202] width 37 height 15
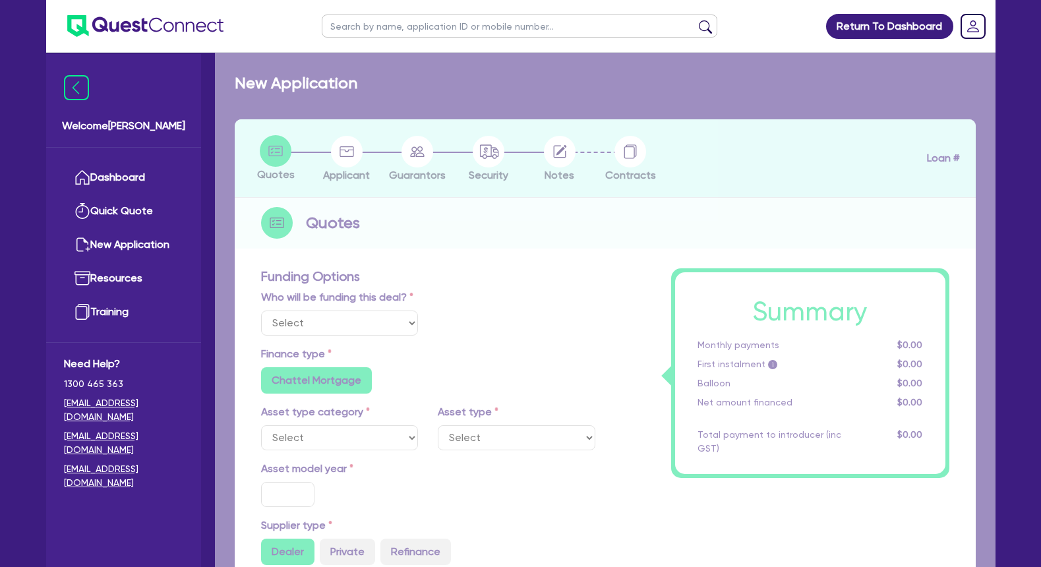
select select "Other"
select select "TERTIARY_ASSETS"
type input "2025"
radio input "true"
type input "34,652.75"
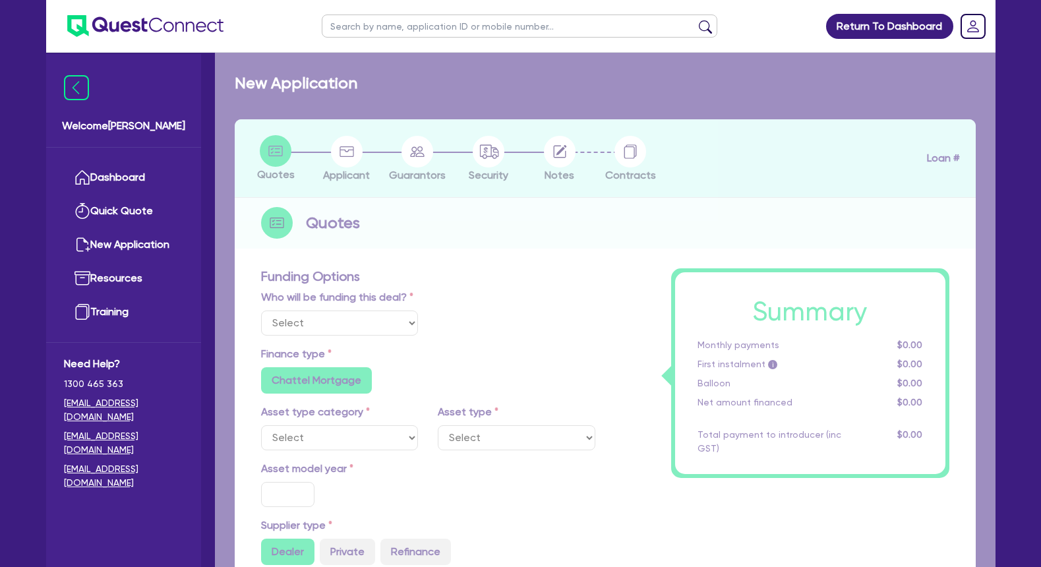
type input "2"
type input "693.06"
radio input "true"
type input "10.5"
type input "350"
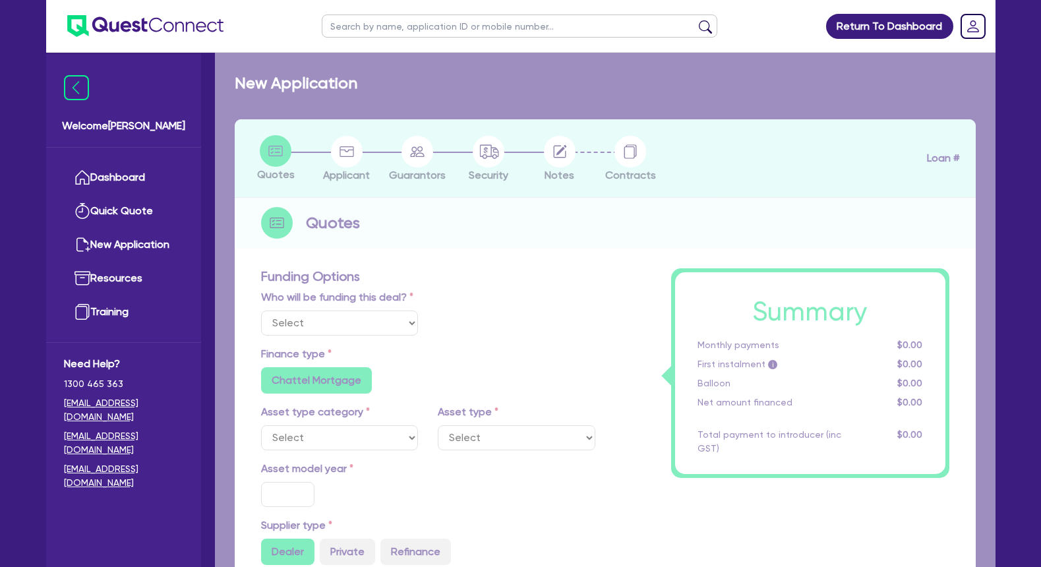
radio input "false"
select select "BEAUTY_EQUIPMENT"
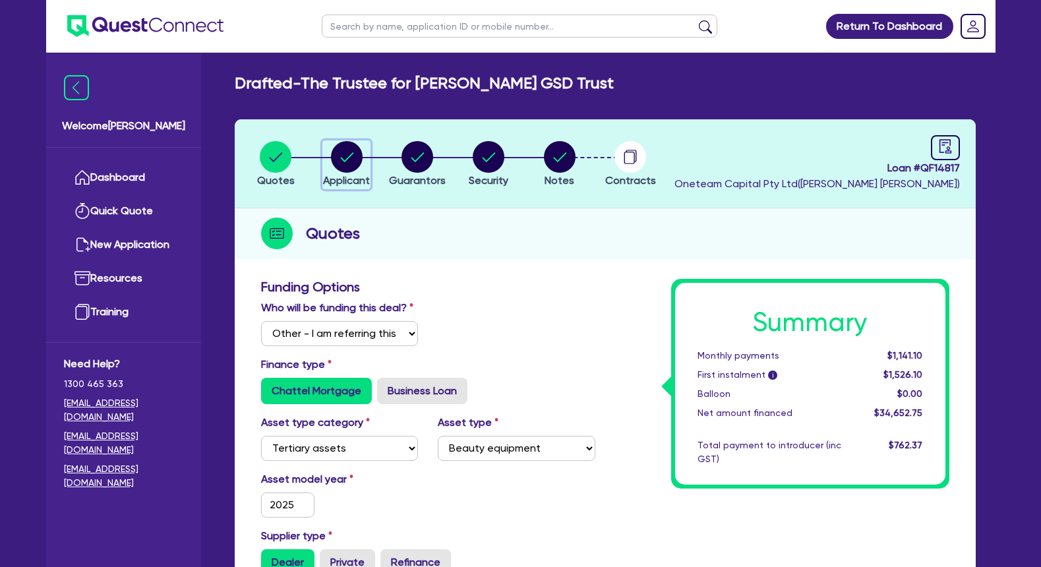
click at [354, 163] on circle "button" at bounding box center [347, 157] width 32 height 32
select select "TRUST"
select select "COMPANY"
select select "HEALTH_BEAUTY"
select select "HAIR_BEAUTY_SALONS"
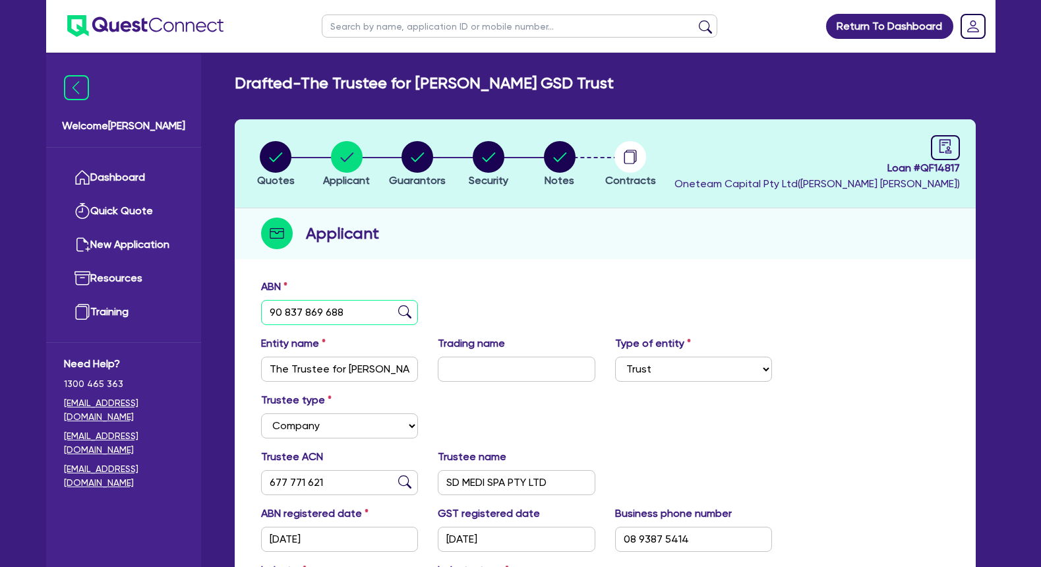
click at [315, 307] on input "90 837 869 688" at bounding box center [340, 312] width 158 height 25
click at [427, 86] on h2 "Drafted - The Trustee for [PERSON_NAME] GSD Trust" at bounding box center [424, 83] width 379 height 19
drag, startPoint x: 576, startPoint y: 83, endPoint x: 590, endPoint y: 83, distance: 14.5
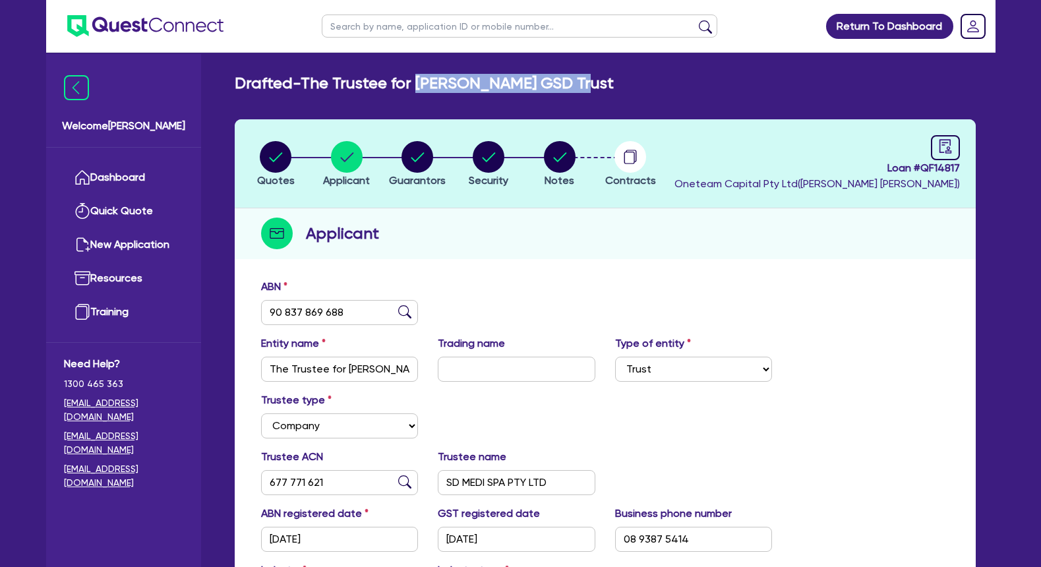
click at [590, 83] on h2 "Drafted - The Trustee for [PERSON_NAME] GSD Trust" at bounding box center [424, 83] width 379 height 19
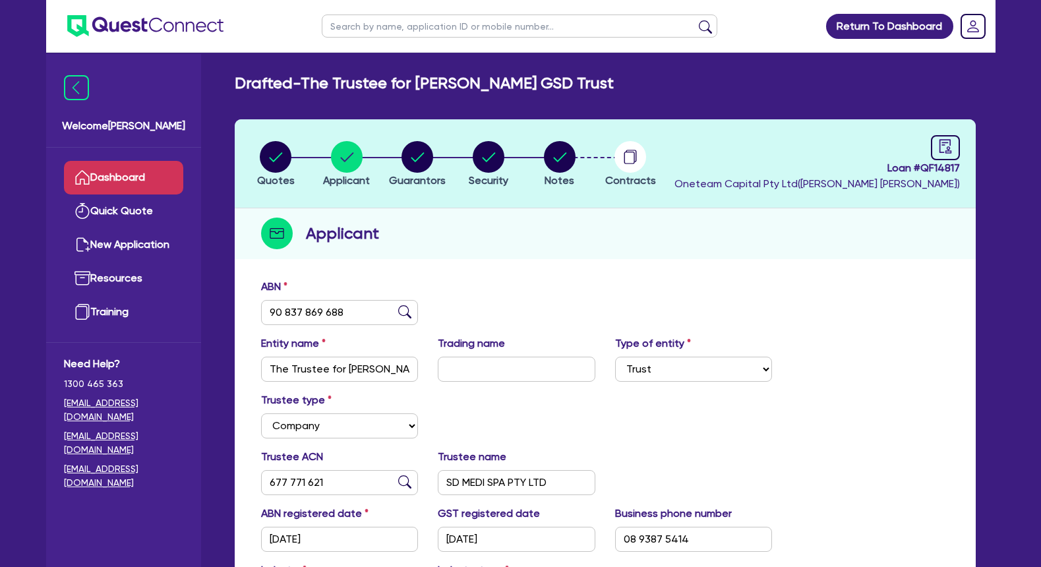
click at [140, 177] on link "Dashboard" at bounding box center [123, 178] width 119 height 34
